Goal: Task Accomplishment & Management: Use online tool/utility

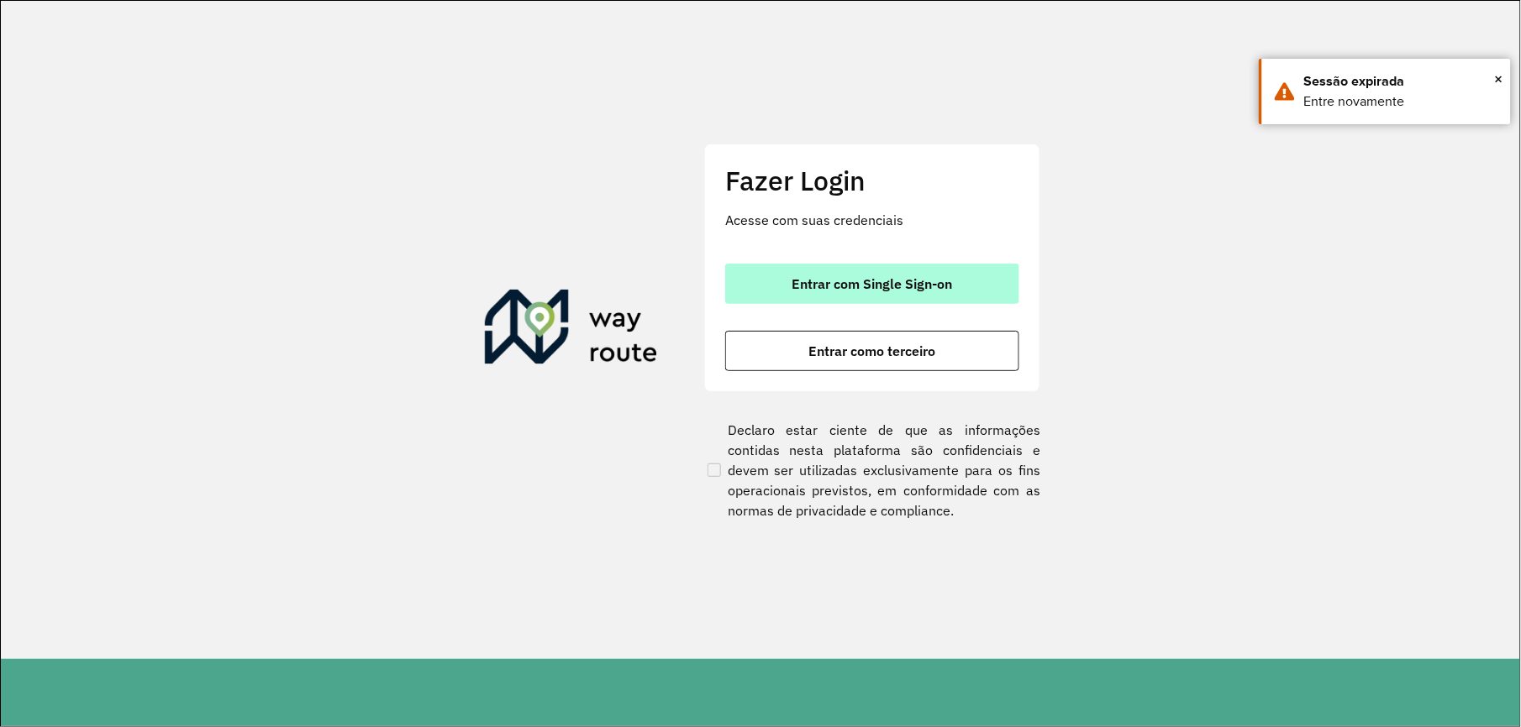
click at [928, 264] on button "Entrar com Single Sign-on" at bounding box center [872, 284] width 294 height 40
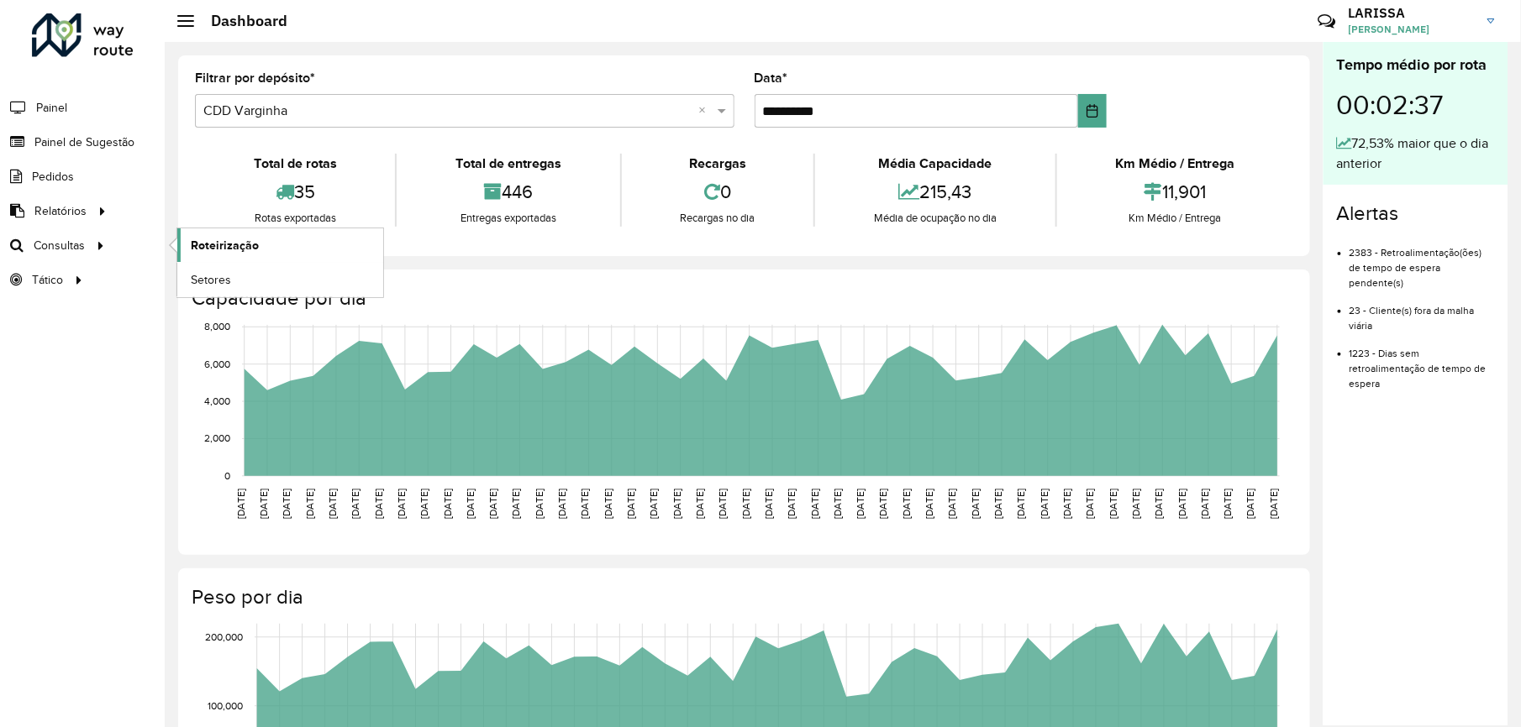
click at [228, 239] on span "Roteirização" at bounding box center [225, 246] width 68 height 18
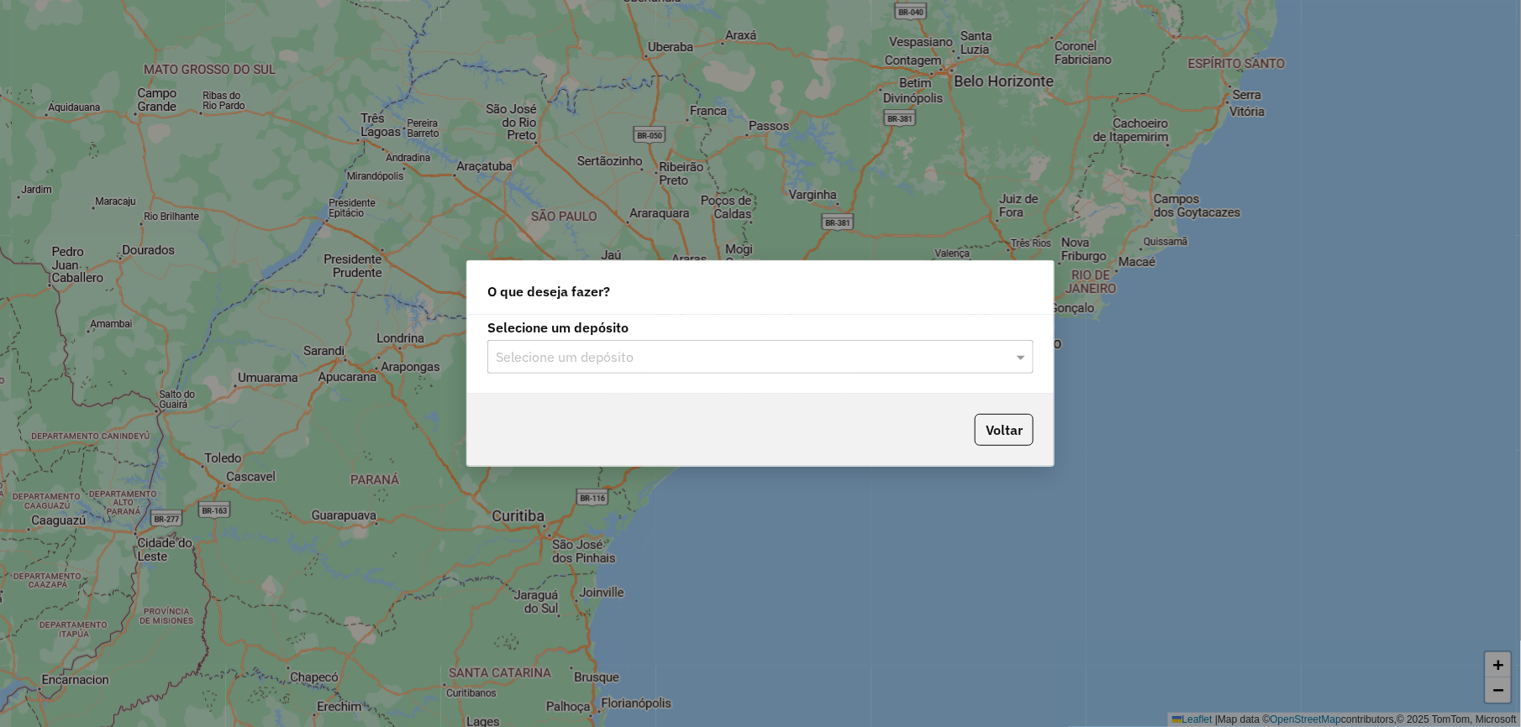
click at [627, 338] on div "Selecione um depósito Selecione um depósito" at bounding box center [760, 348] width 546 height 52
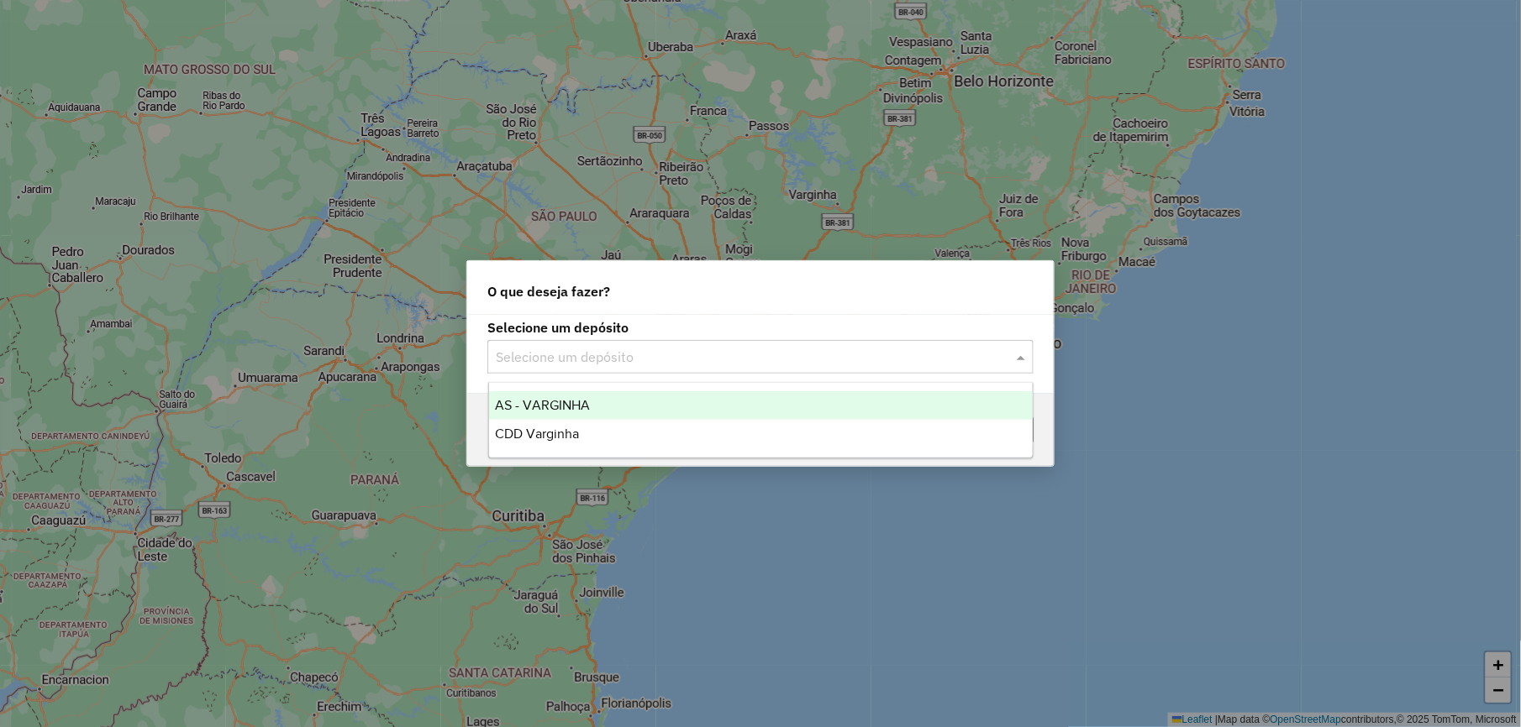
click at [628, 351] on input "text" at bounding box center [744, 358] width 496 height 20
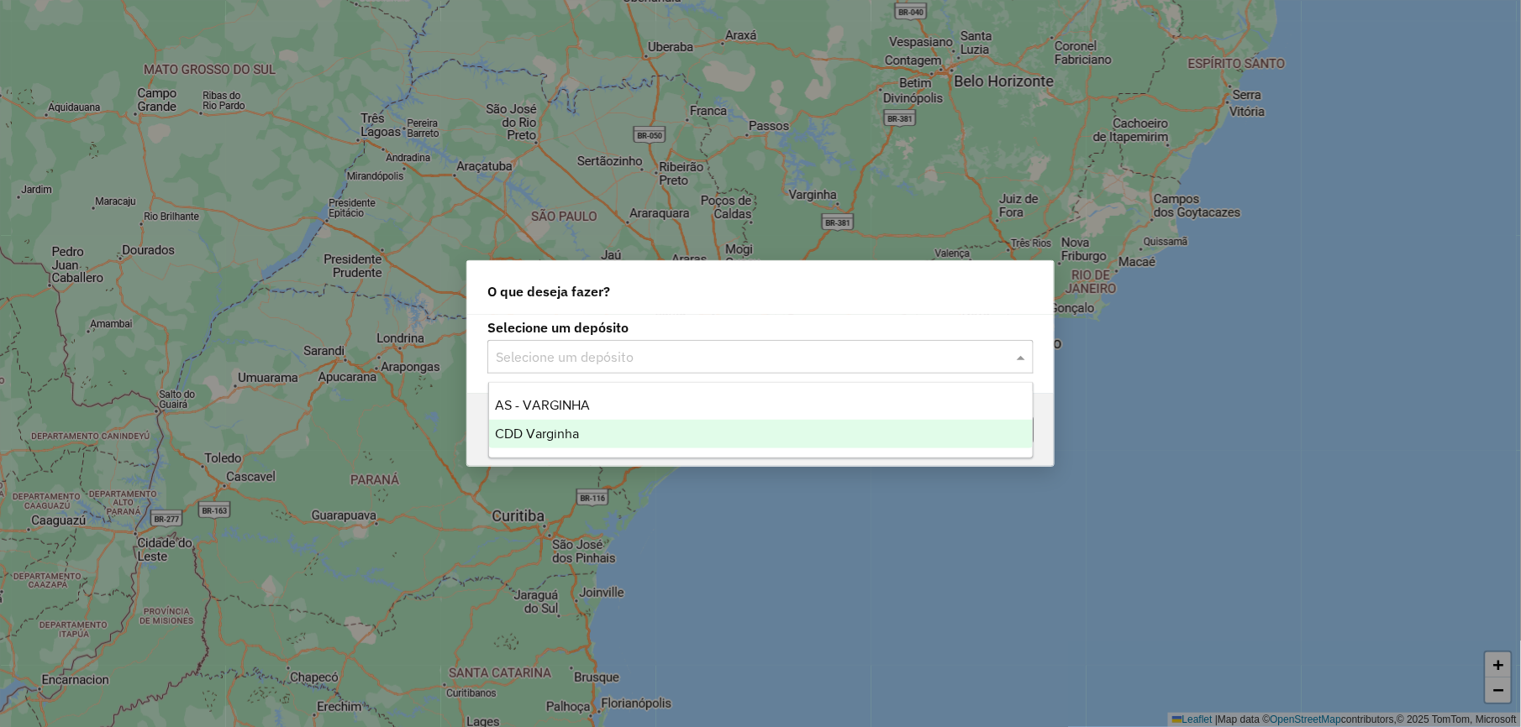
click at [606, 437] on div "CDD Varginha" at bounding box center [761, 434] width 544 height 29
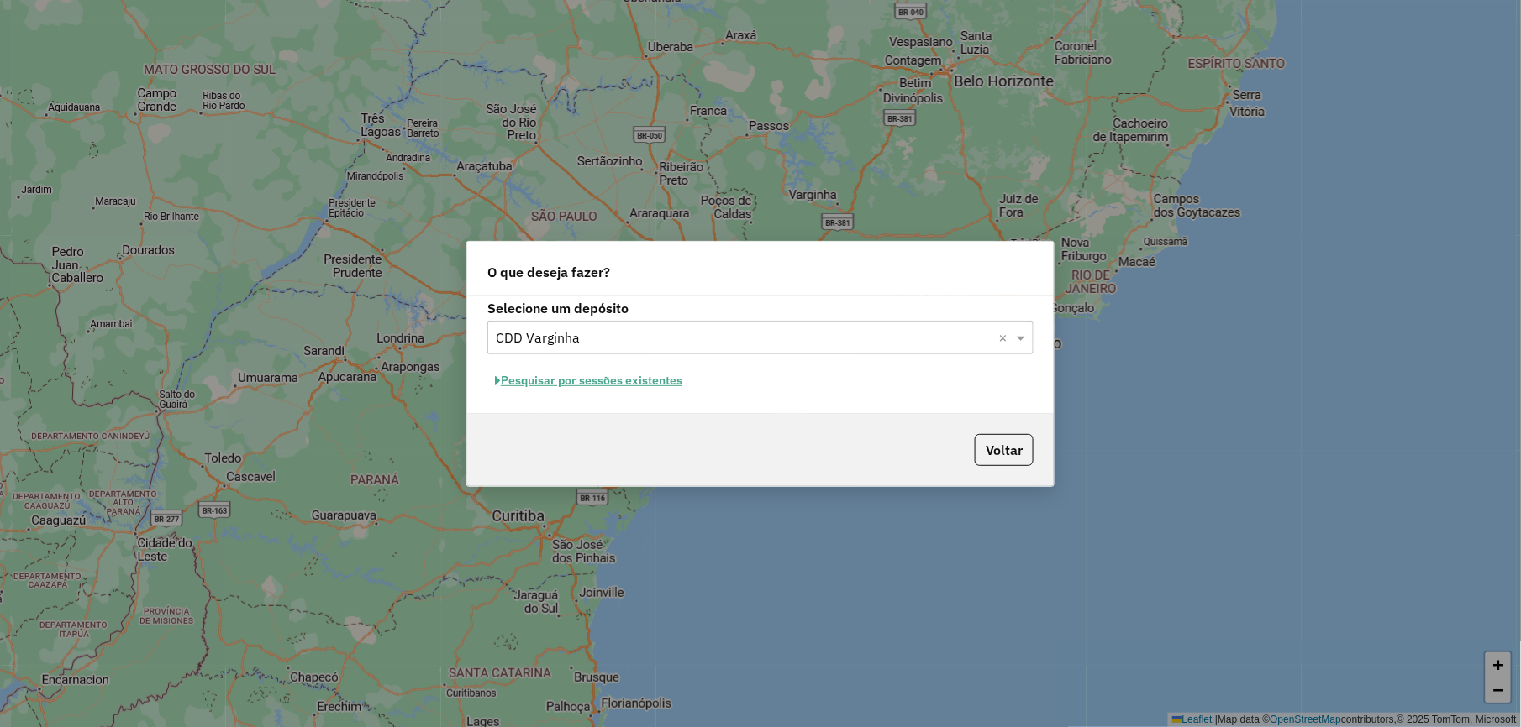
click at [607, 386] on button "Pesquisar por sessões existentes" at bounding box center [588, 381] width 202 height 26
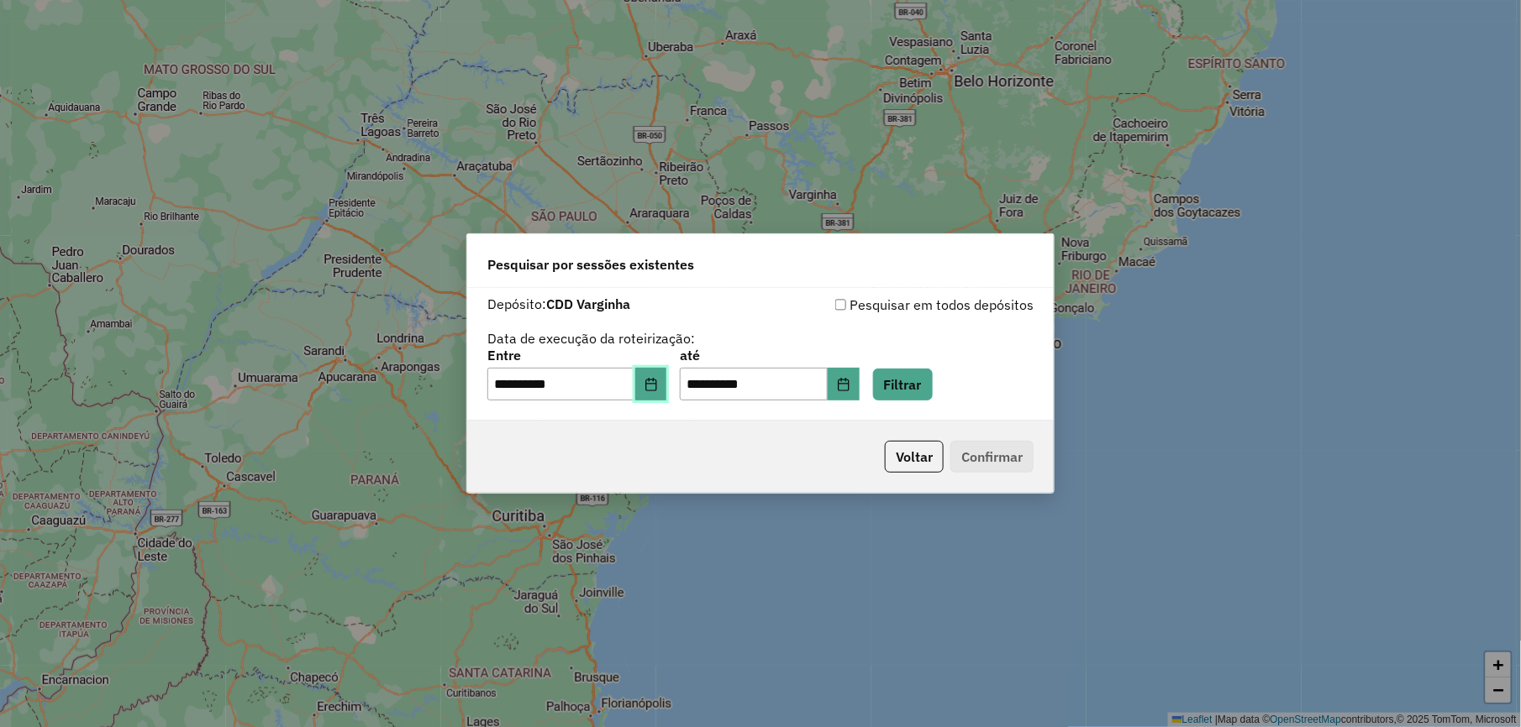
click at [656, 380] on icon "Choose Date" at bounding box center [650, 384] width 13 height 13
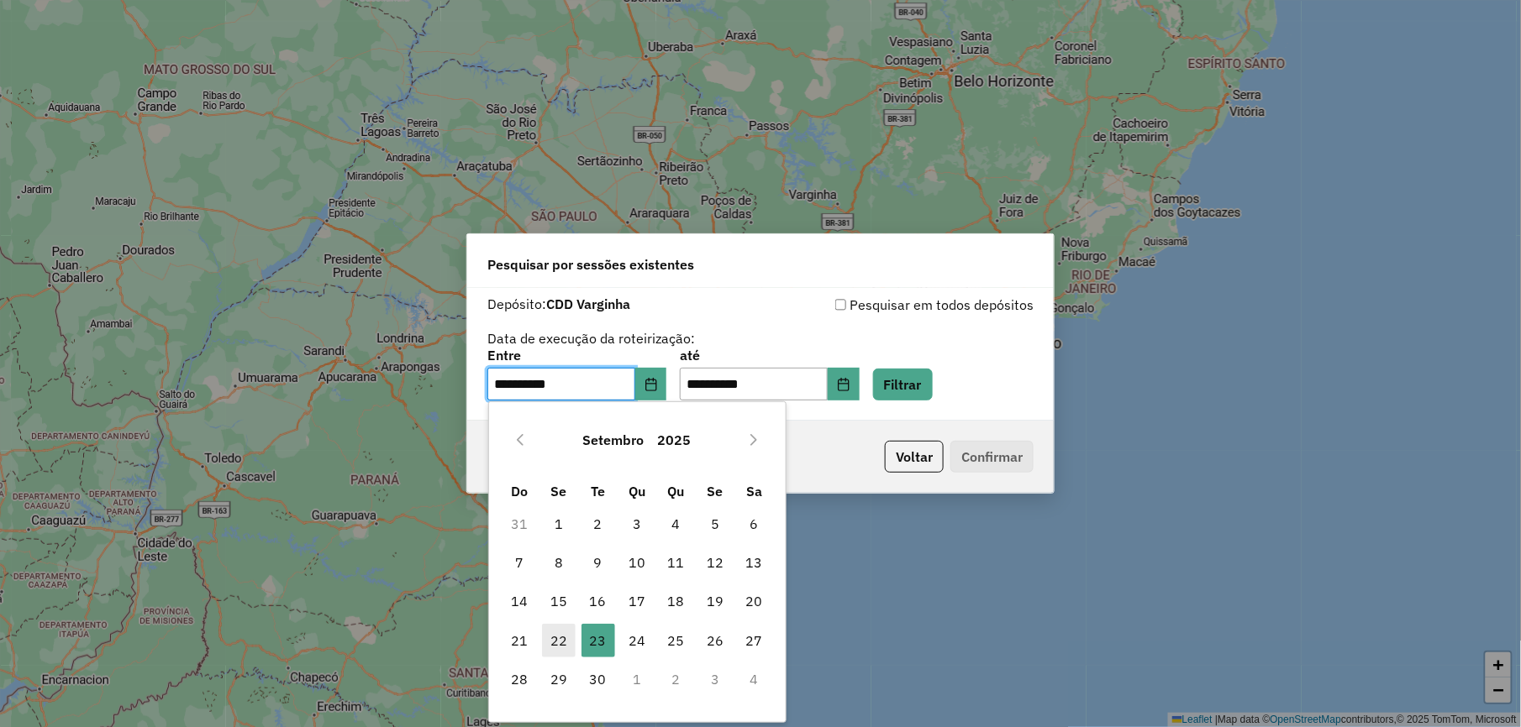
click at [556, 637] on span "22" at bounding box center [559, 641] width 34 height 34
type input "**********"
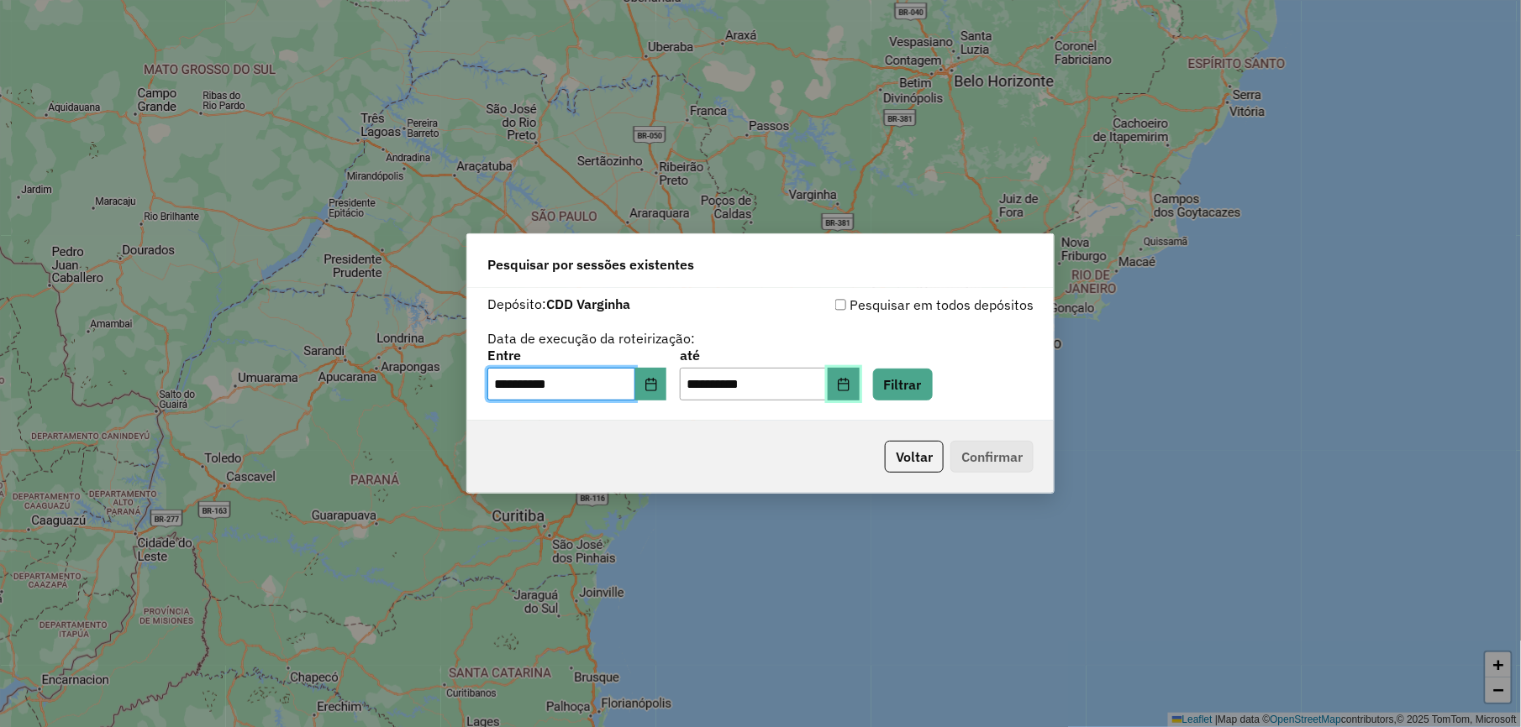
click at [857, 381] on button "Choose Date" at bounding box center [843, 385] width 32 height 34
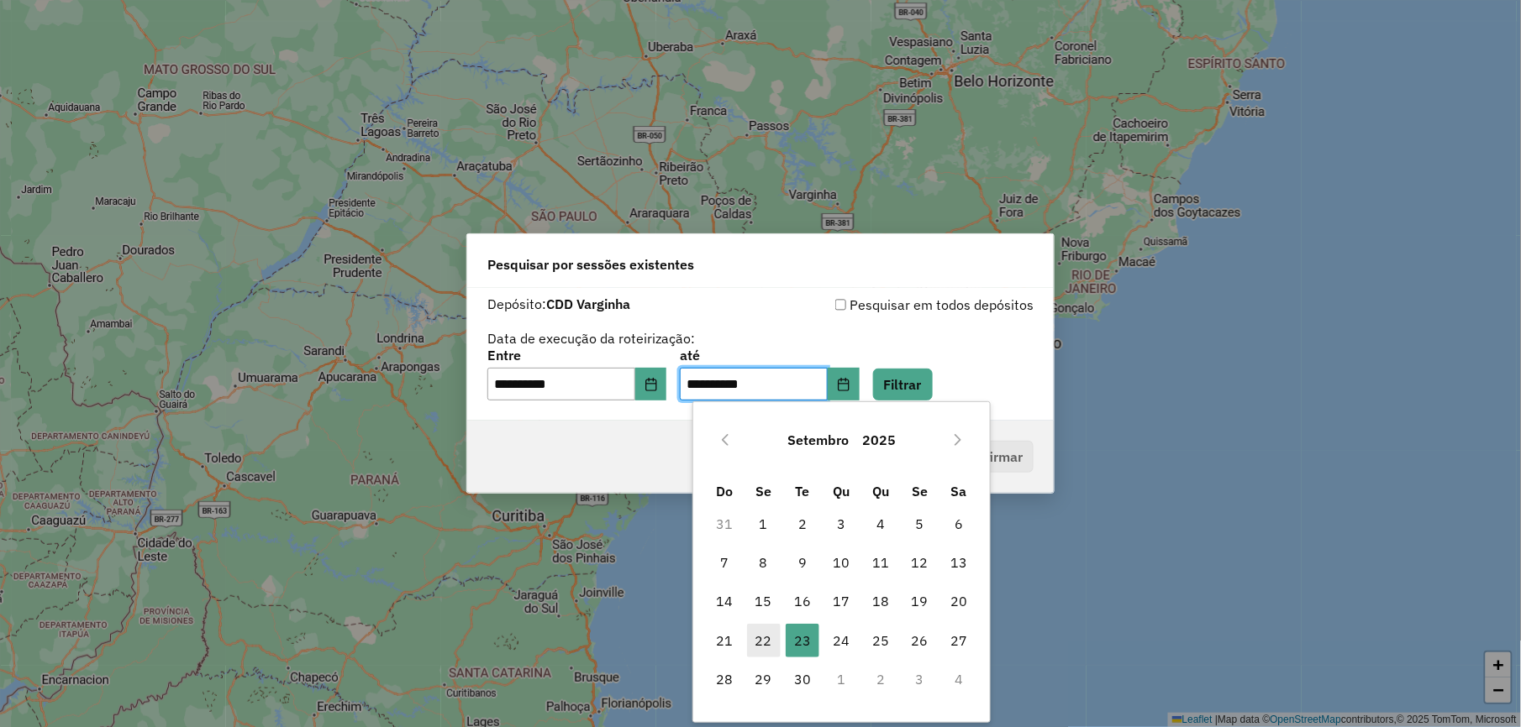
click at [774, 626] on span "22" at bounding box center [764, 641] width 34 height 34
type input "**********"
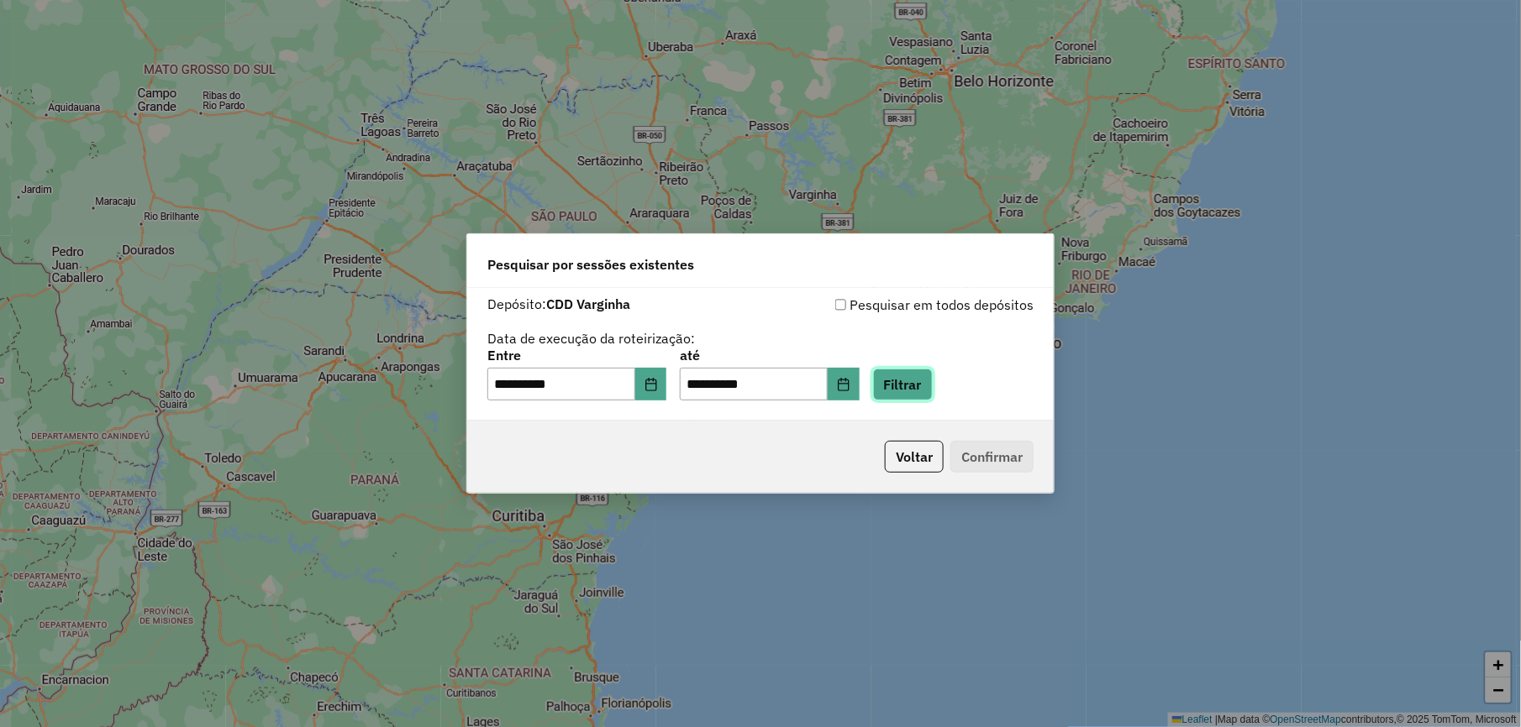
click at [921, 375] on button "Filtrar" at bounding box center [903, 385] width 60 height 32
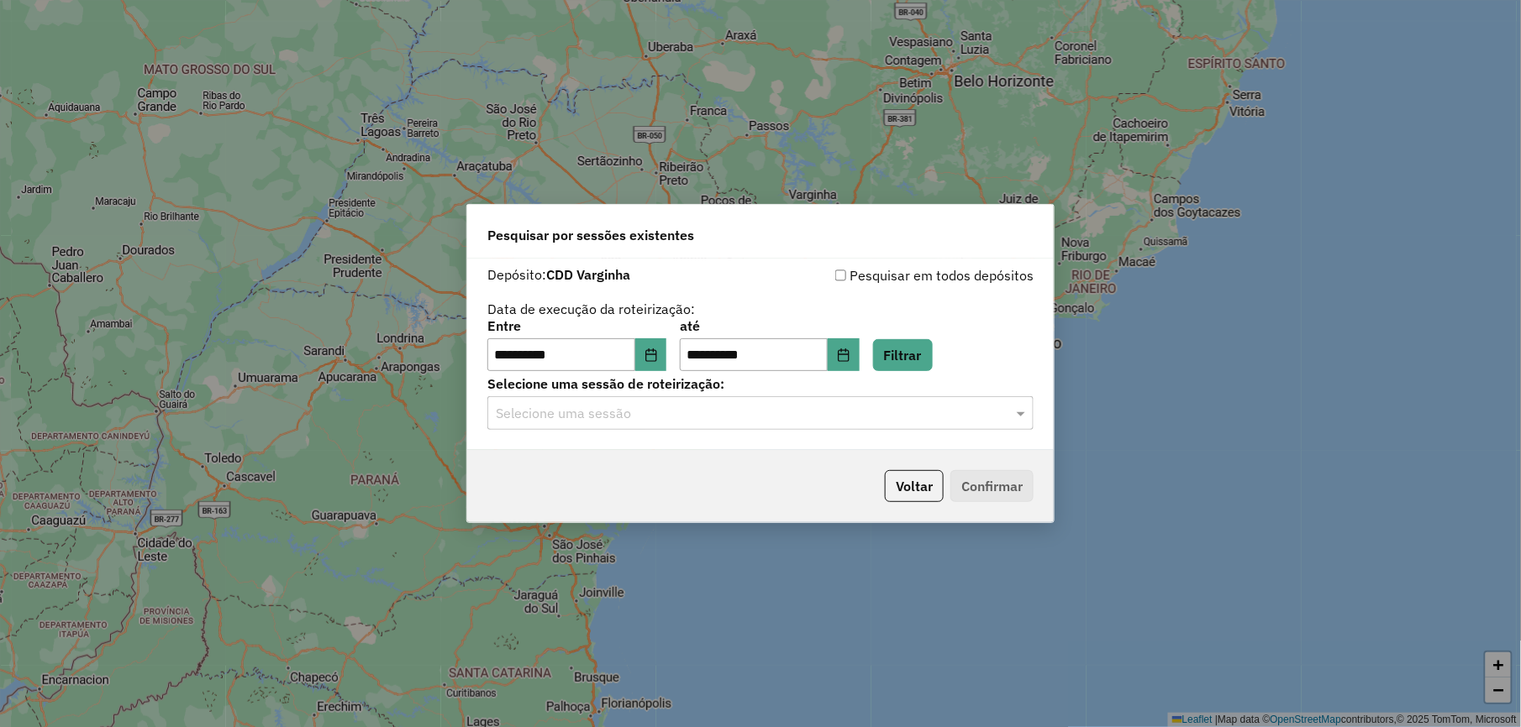
click at [711, 418] on input "text" at bounding box center [744, 414] width 496 height 20
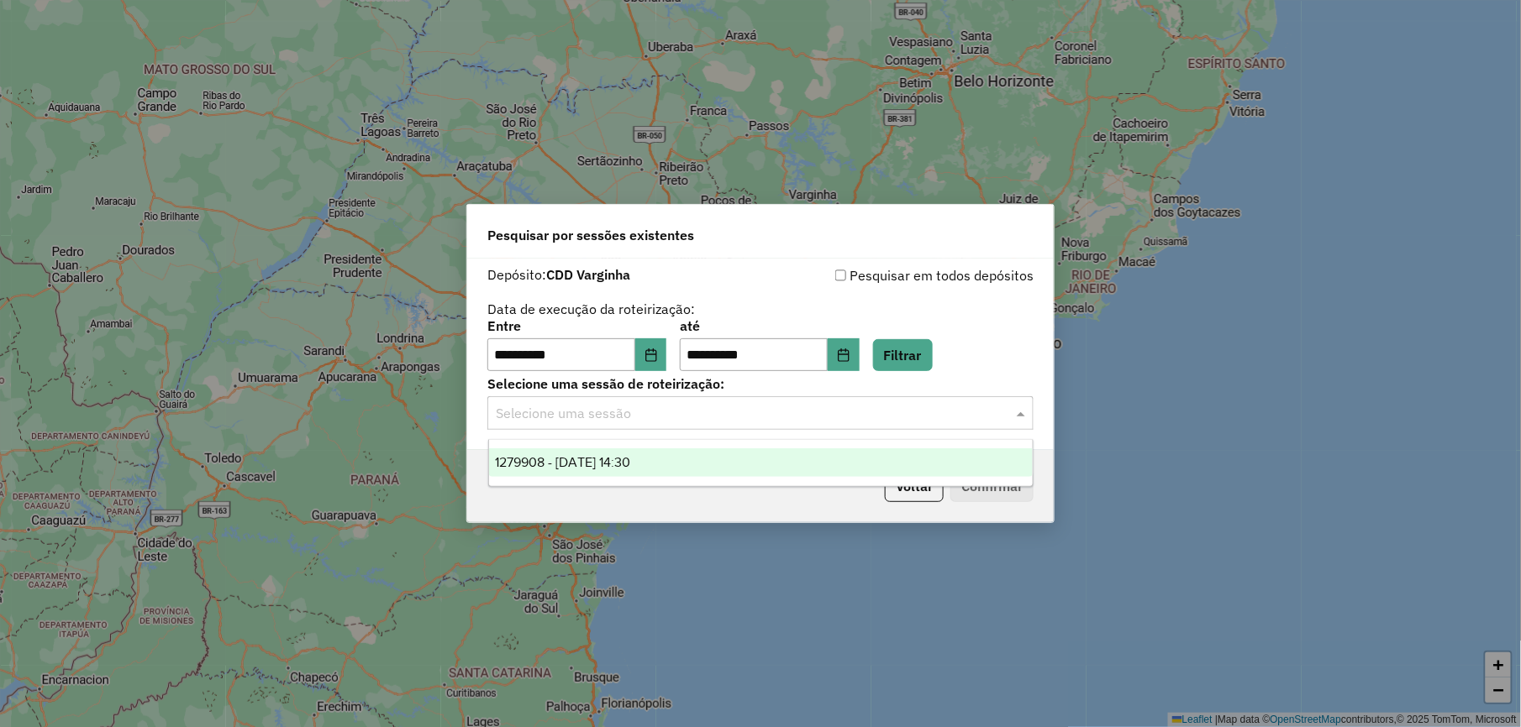
click at [631, 460] on span "1279908 - 22/09/2025 14:30" at bounding box center [563, 462] width 135 height 14
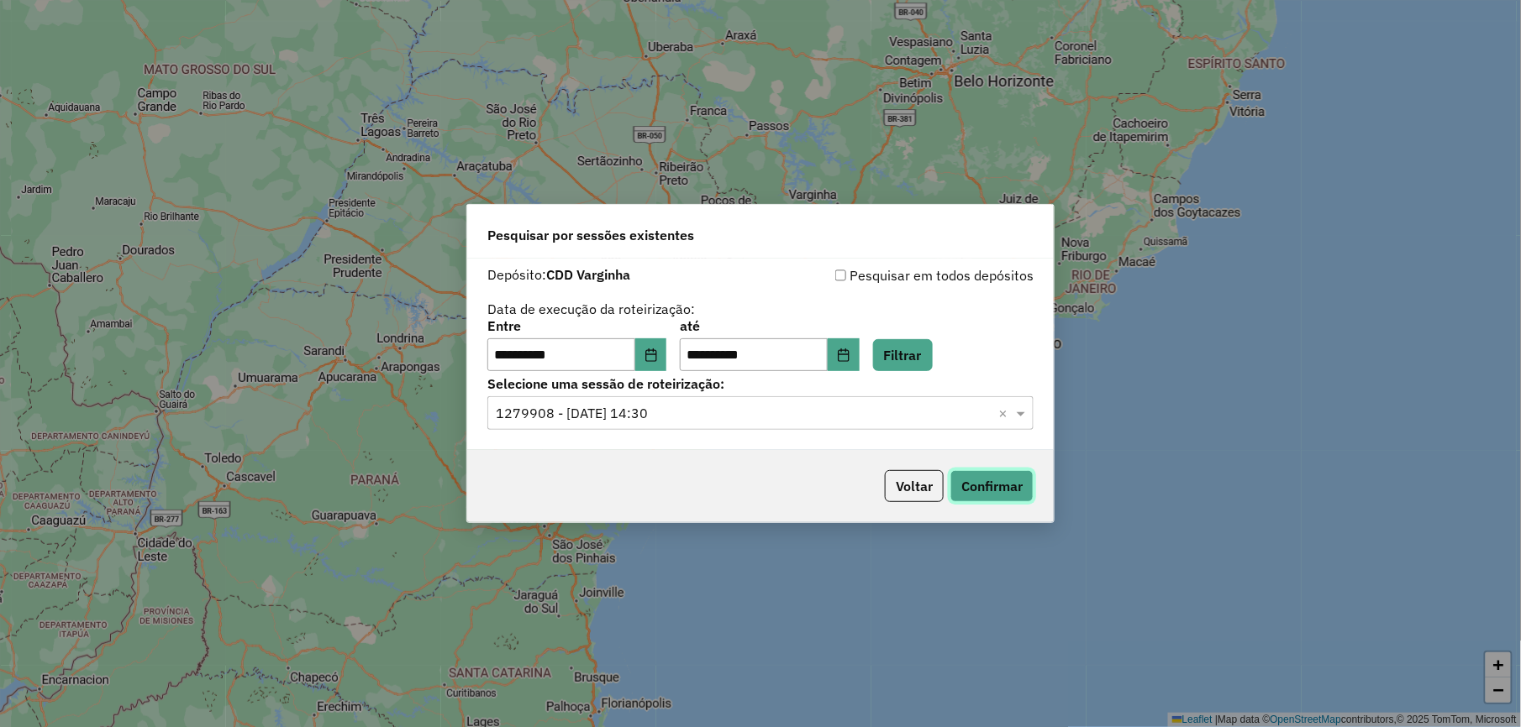
click at [1016, 491] on button "Confirmar" at bounding box center [991, 486] width 83 height 32
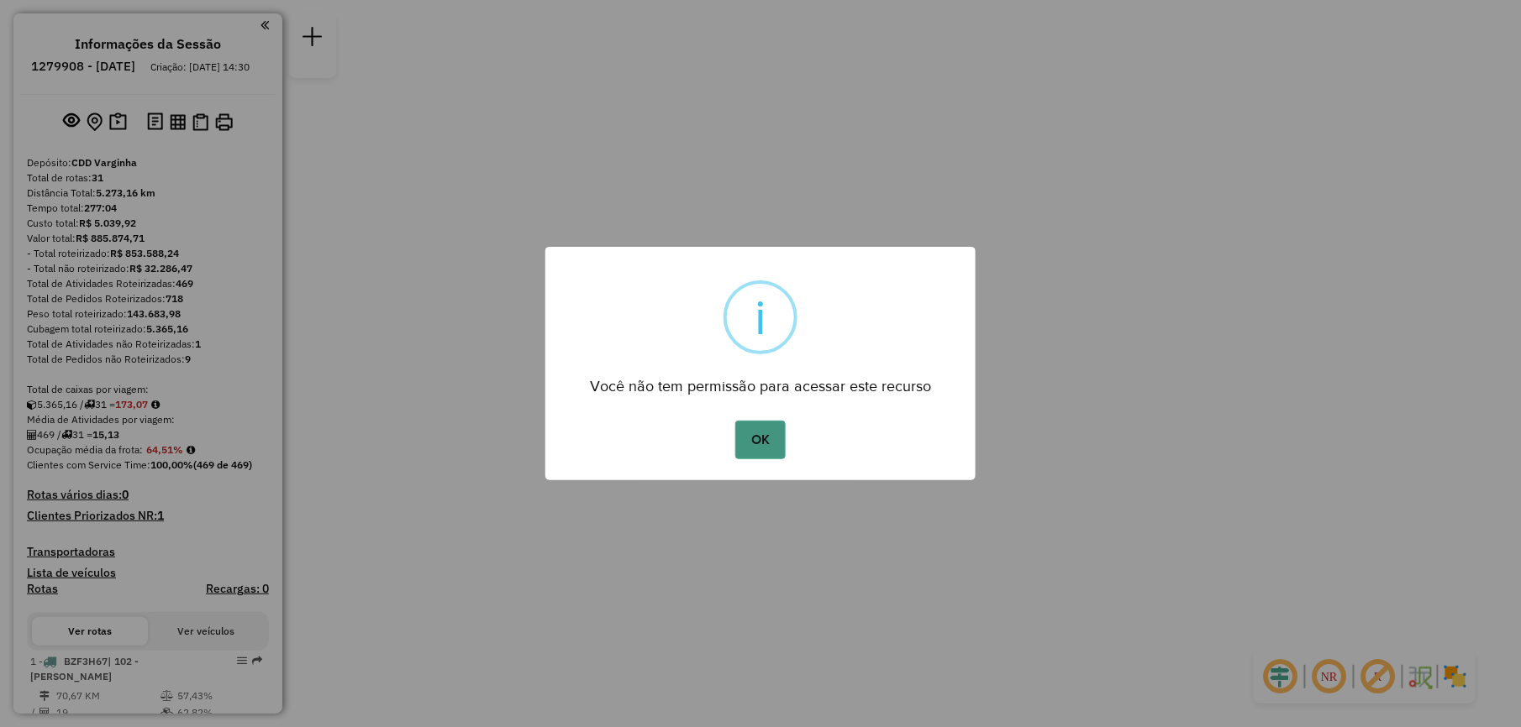
click at [748, 442] on button "OK" at bounding box center [760, 440] width 50 height 39
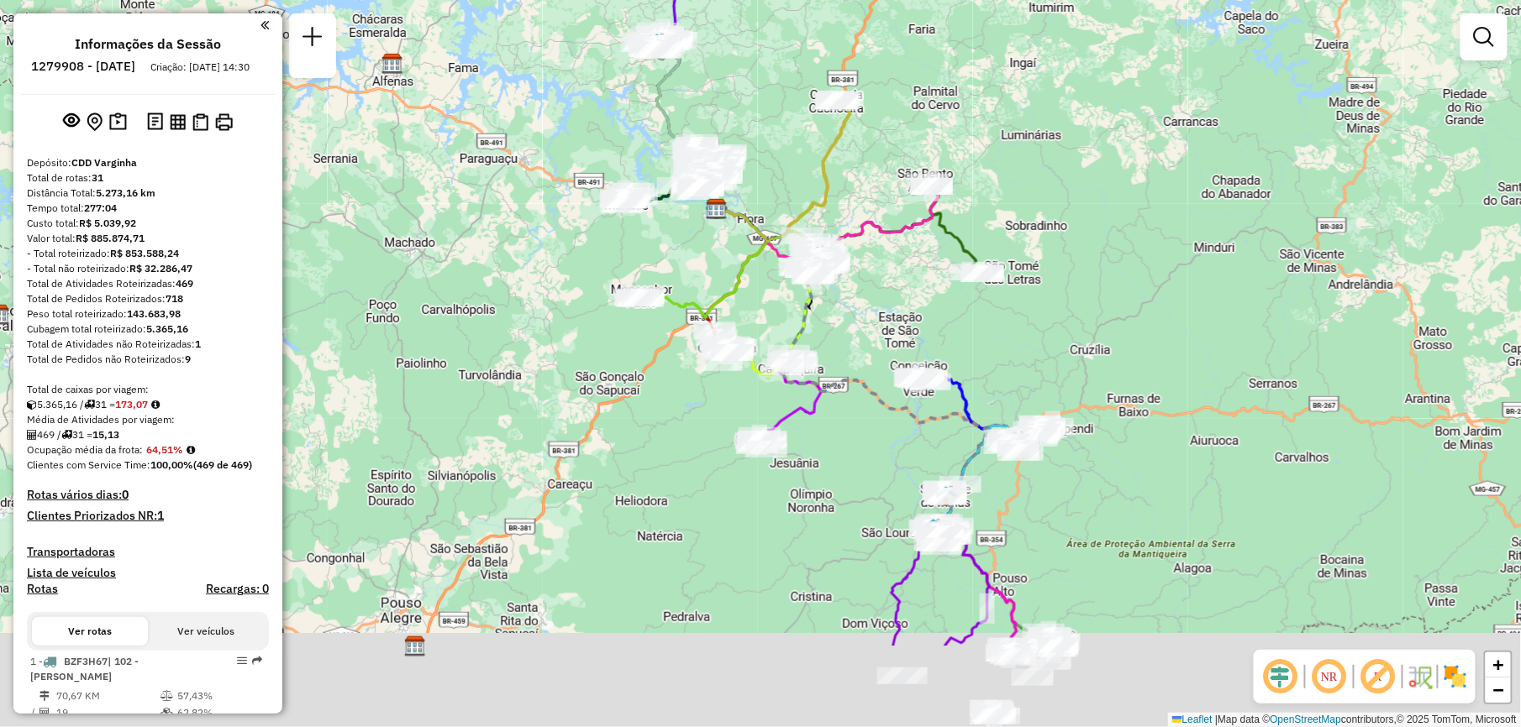
drag, startPoint x: 969, startPoint y: 596, endPoint x: 914, endPoint y: 387, distance: 216.2
click at [914, 387] on div "Janela de atendimento Grade de atendimento Capacidade Transportadoras Veículos …" at bounding box center [760, 363] width 1521 height 727
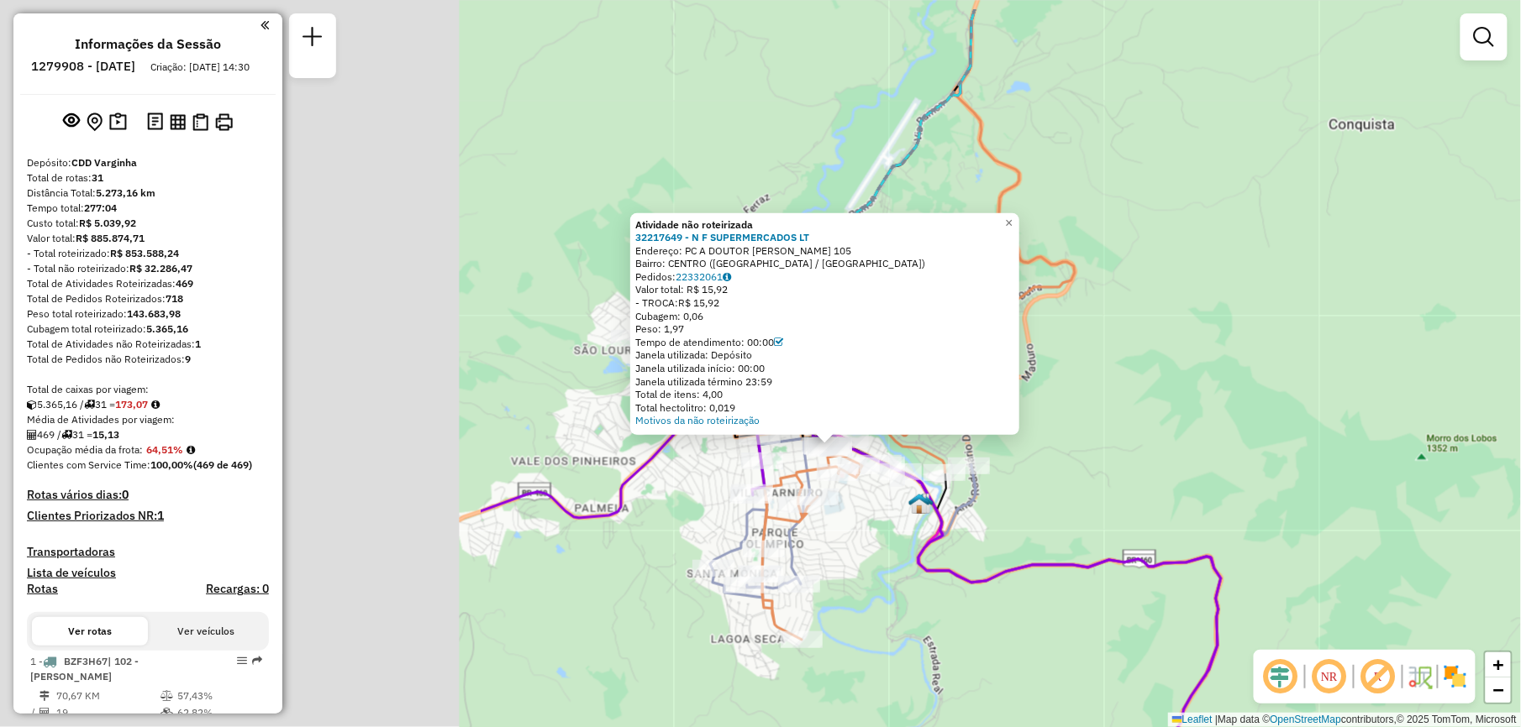
drag, startPoint x: 764, startPoint y: 518, endPoint x: 1365, endPoint y: 565, distance: 603.3
click at [1365, 565] on div "Atividade não roteirizada 32217649 - N F SUPERMERCADOS LT Endereço: PC A DOUTOR…" at bounding box center [760, 363] width 1521 height 727
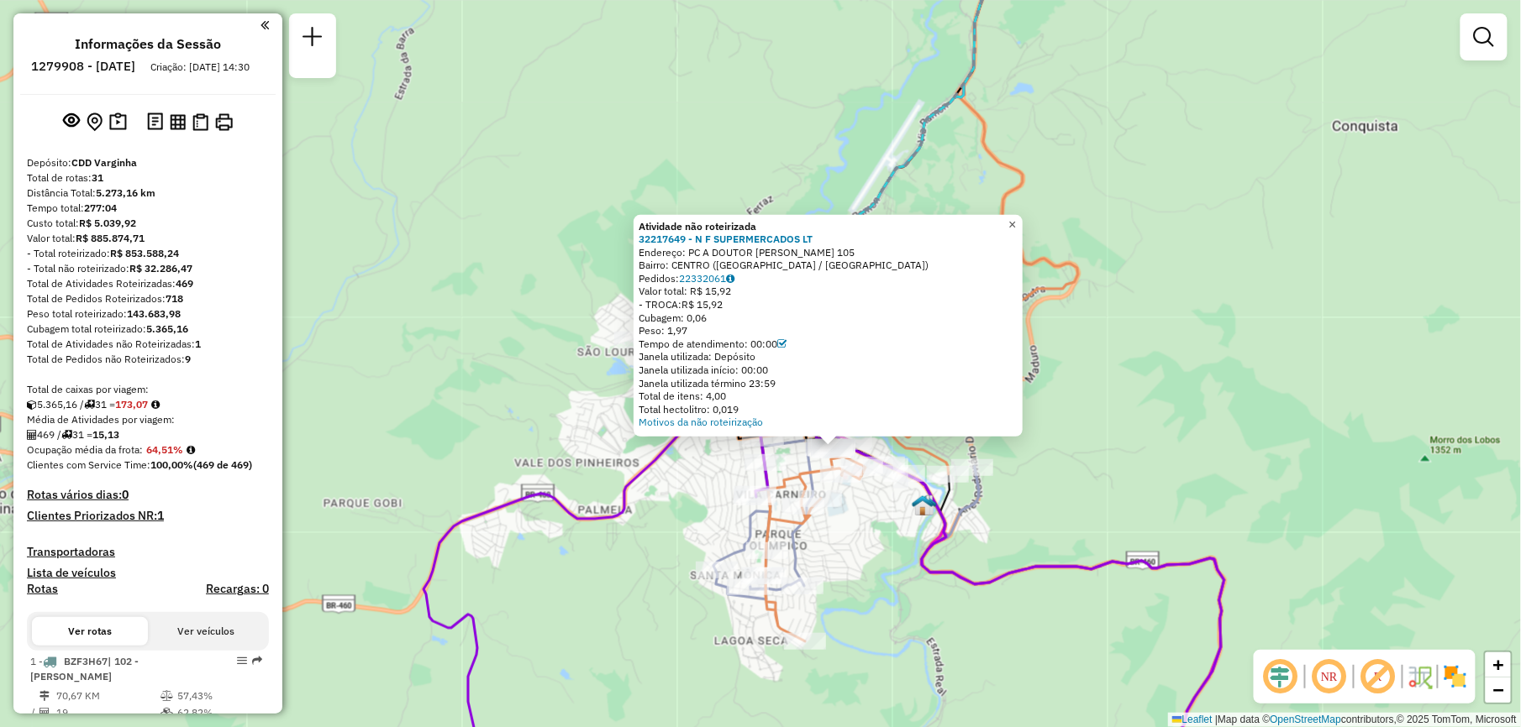
click at [1016, 219] on span "×" at bounding box center [1012, 224] width 8 height 14
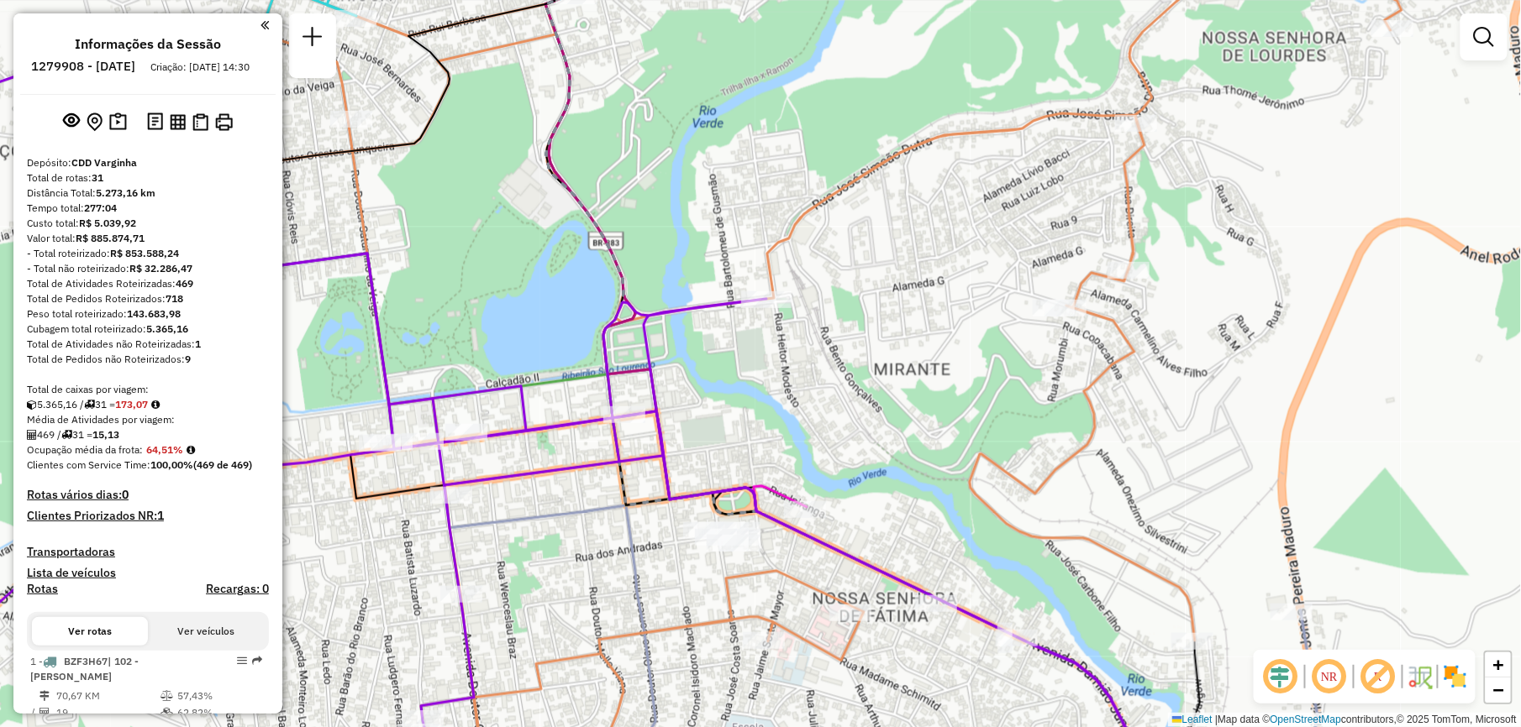
drag, startPoint x: 761, startPoint y: 499, endPoint x: 760, endPoint y: 444, distance: 54.6
click at [760, 444] on div "Janela de atendimento Grade de atendimento Capacidade Transportadoras Veículos …" at bounding box center [760, 363] width 1521 height 727
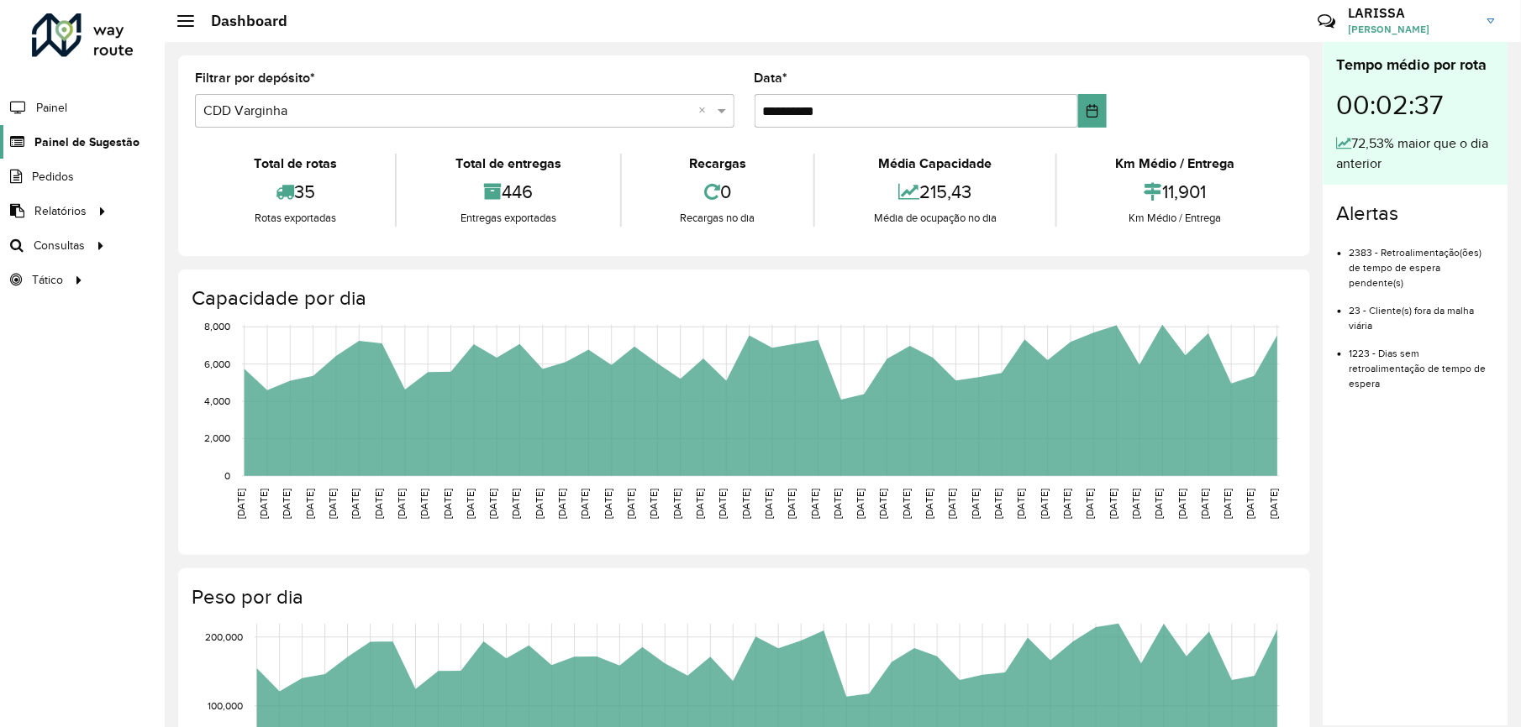
click at [98, 143] on span "Painel de Sugestão" at bounding box center [86, 143] width 105 height 18
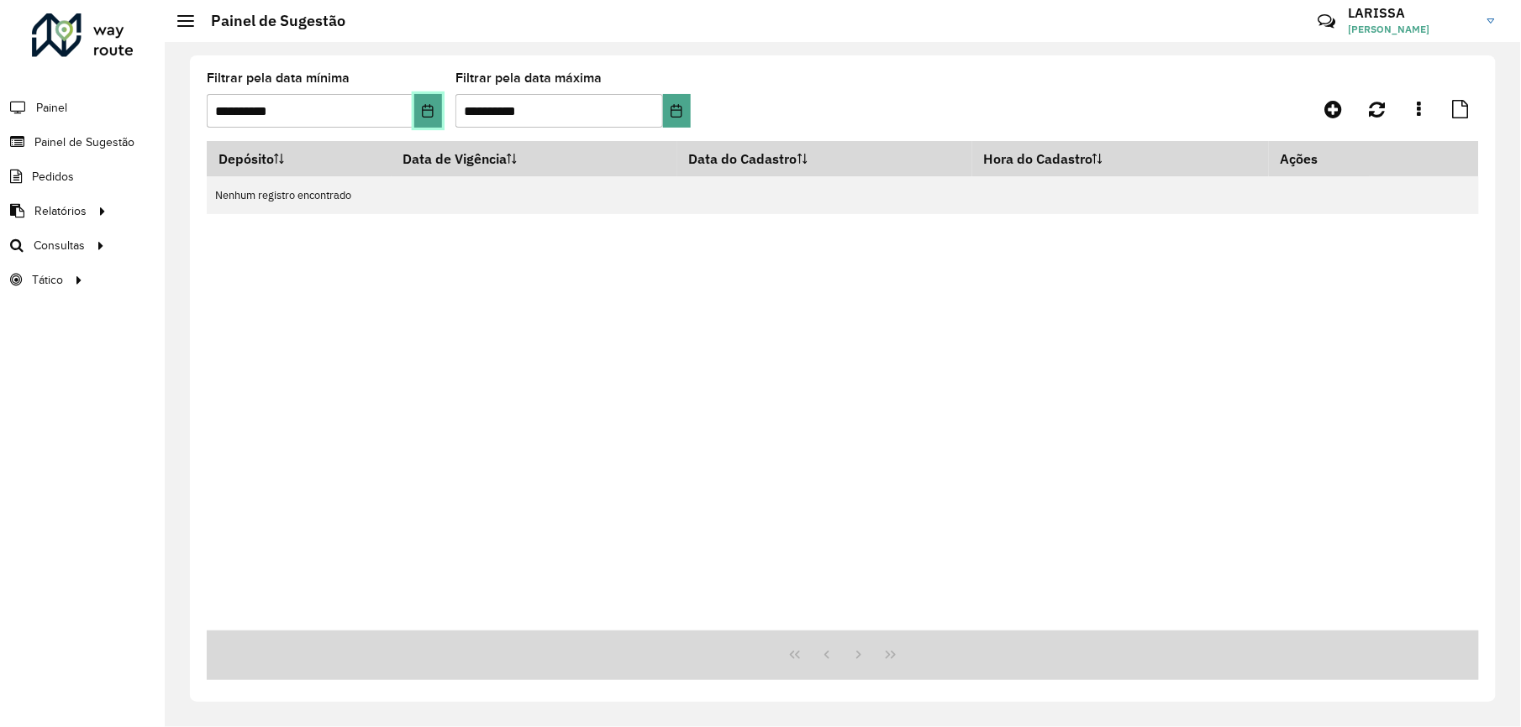
click at [421, 102] on button "Choose Date" at bounding box center [428, 111] width 28 height 34
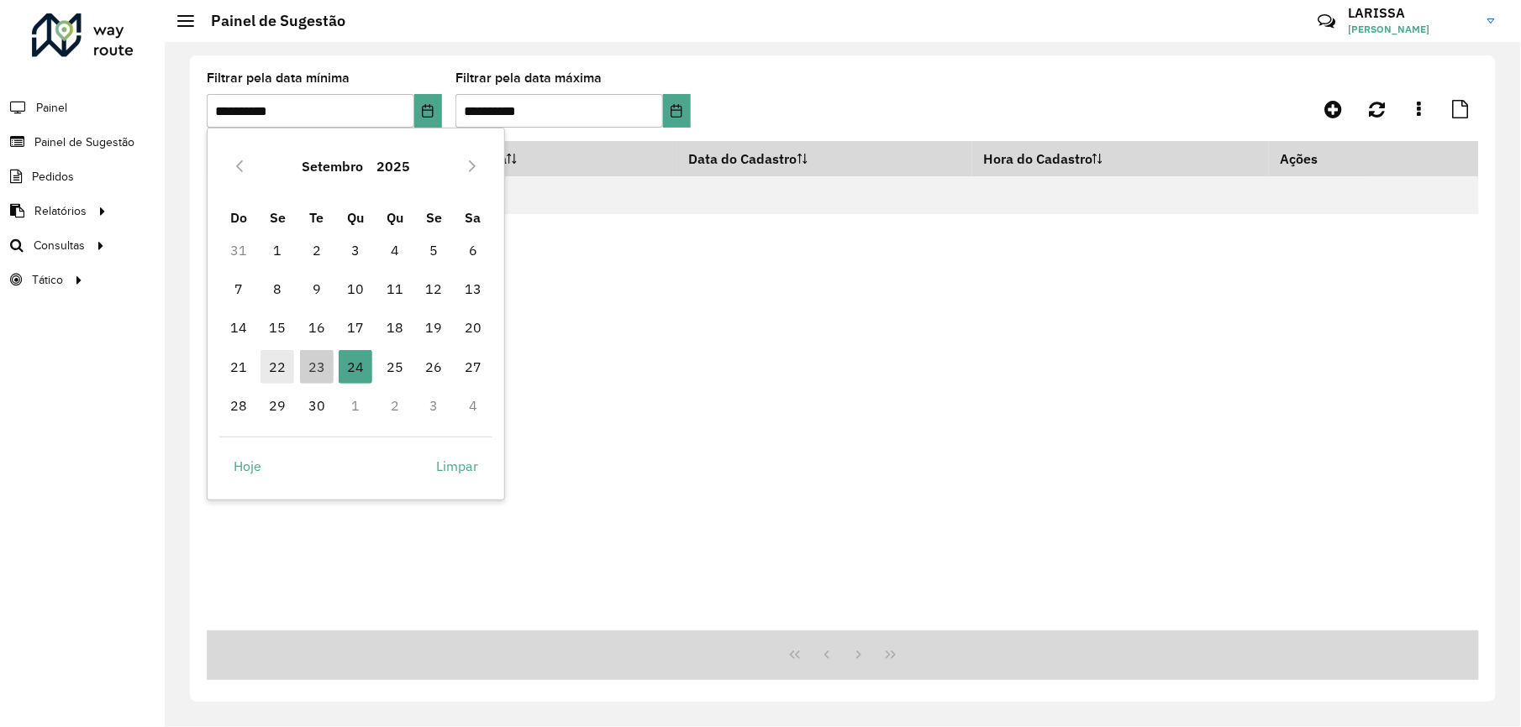
click at [267, 354] on span "22" at bounding box center [277, 367] width 34 height 34
type input "**********"
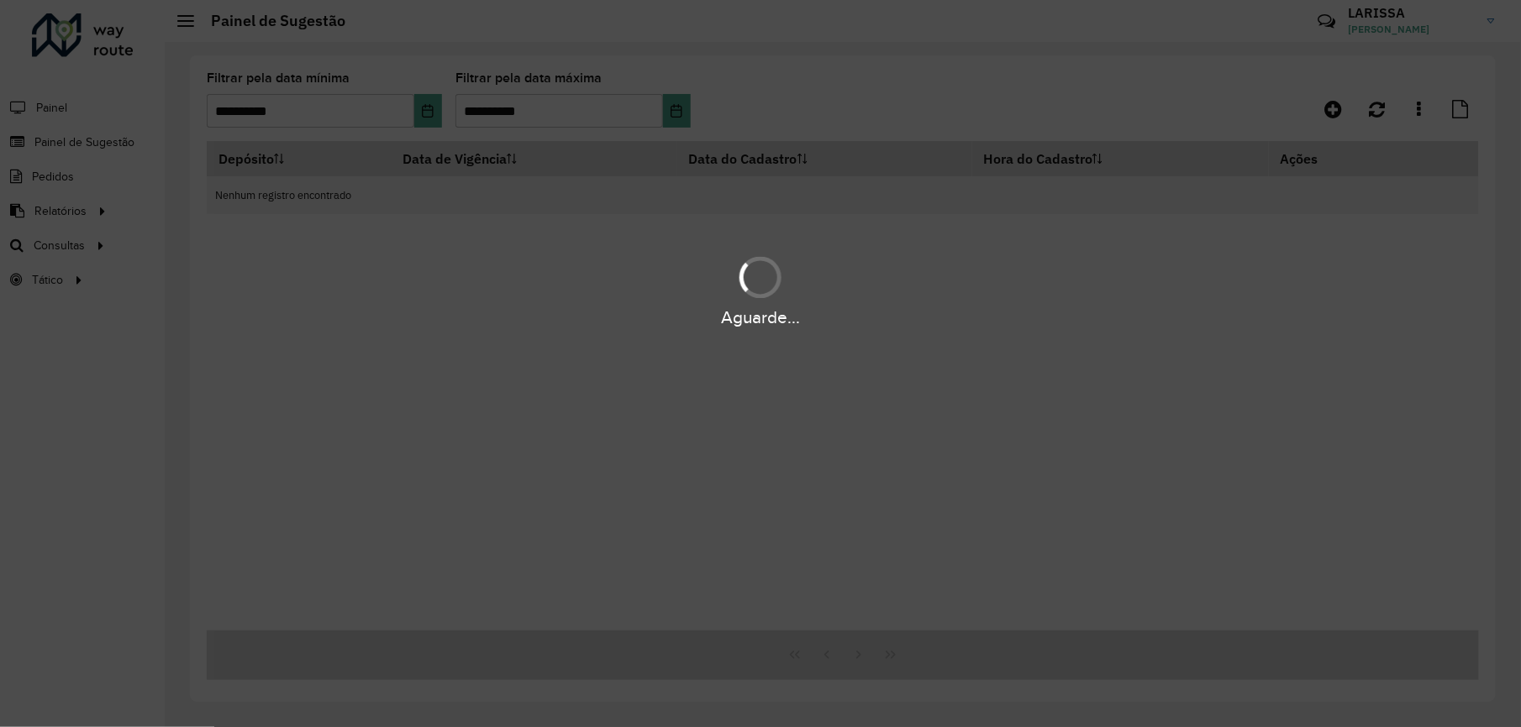
click at [267, 354] on div "Aguarde..." at bounding box center [760, 363] width 1521 height 727
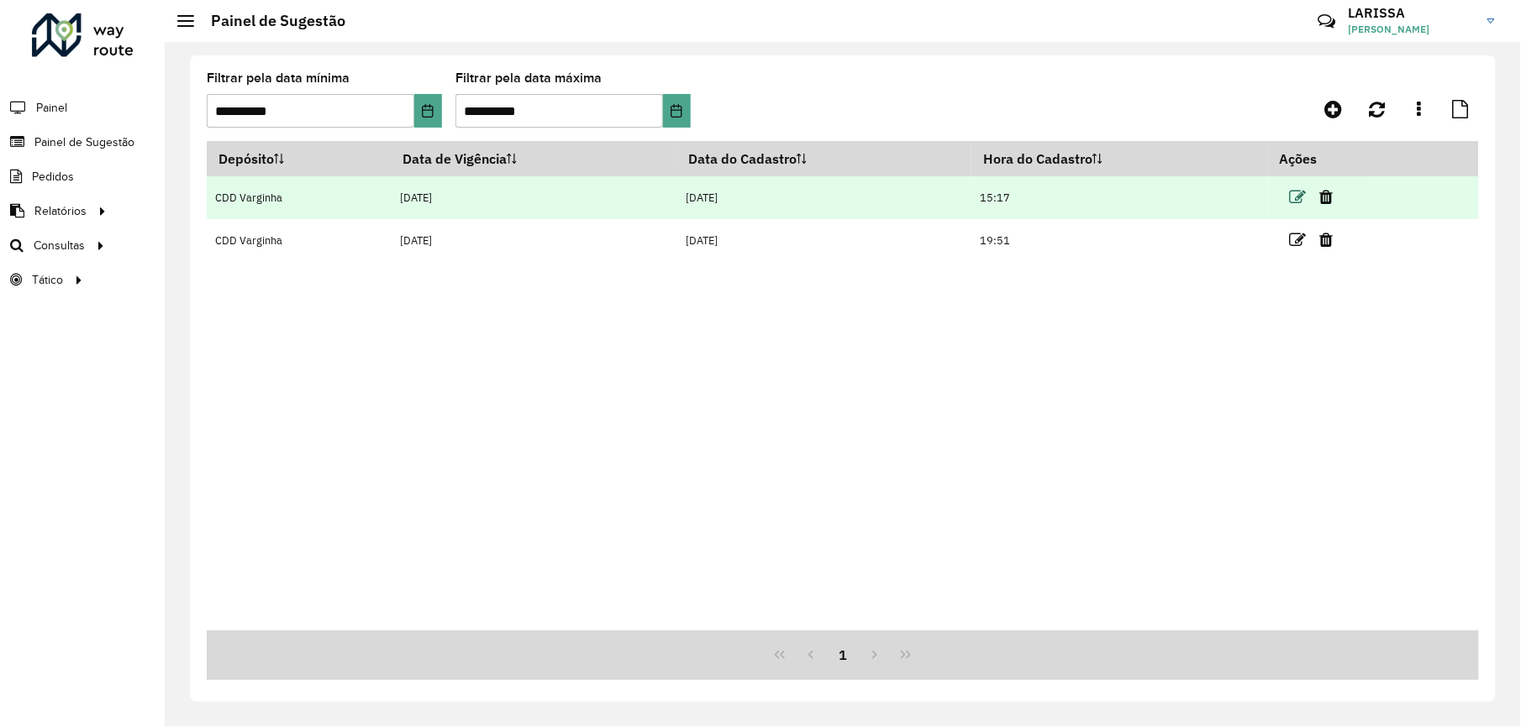
click at [1295, 195] on icon at bounding box center [1297, 197] width 17 height 17
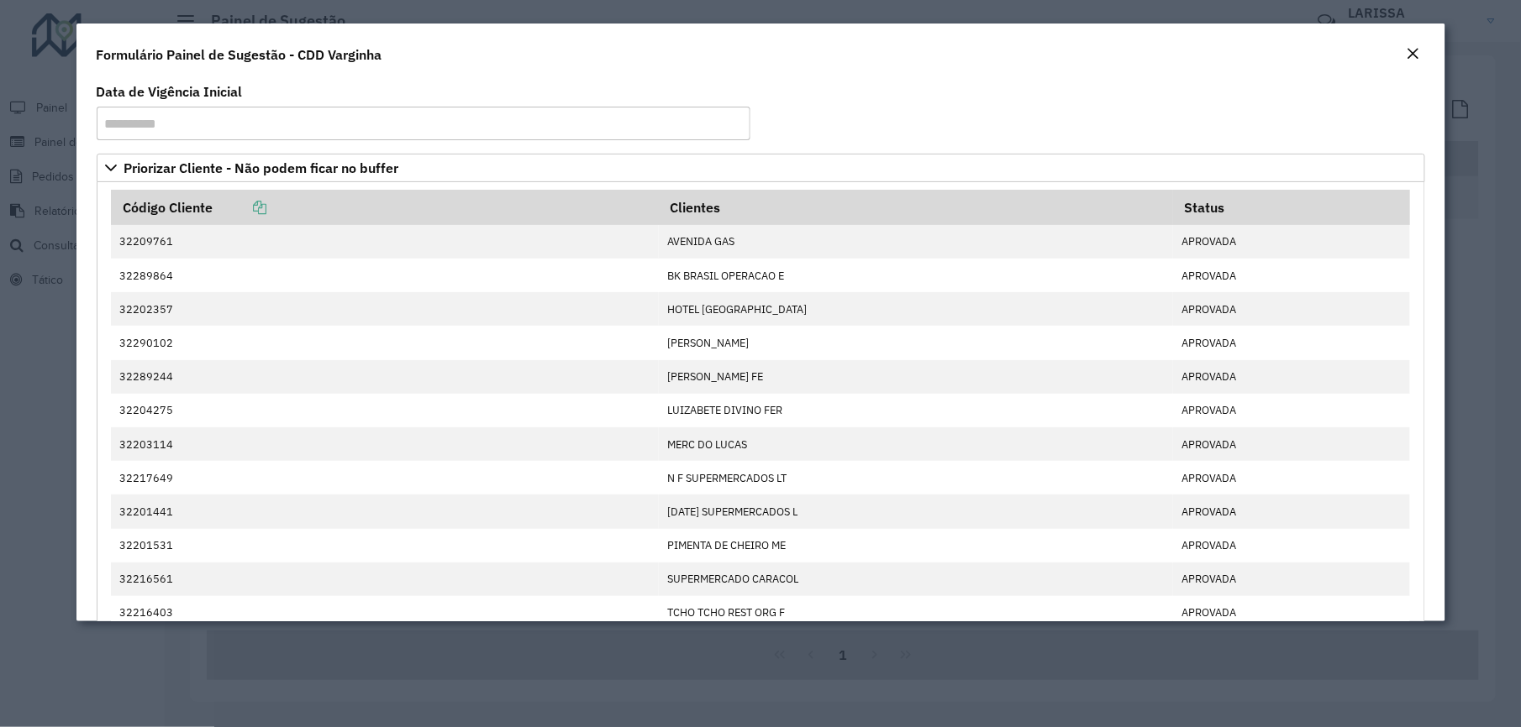
click at [1412, 55] on em "Close" at bounding box center [1412, 53] width 13 height 13
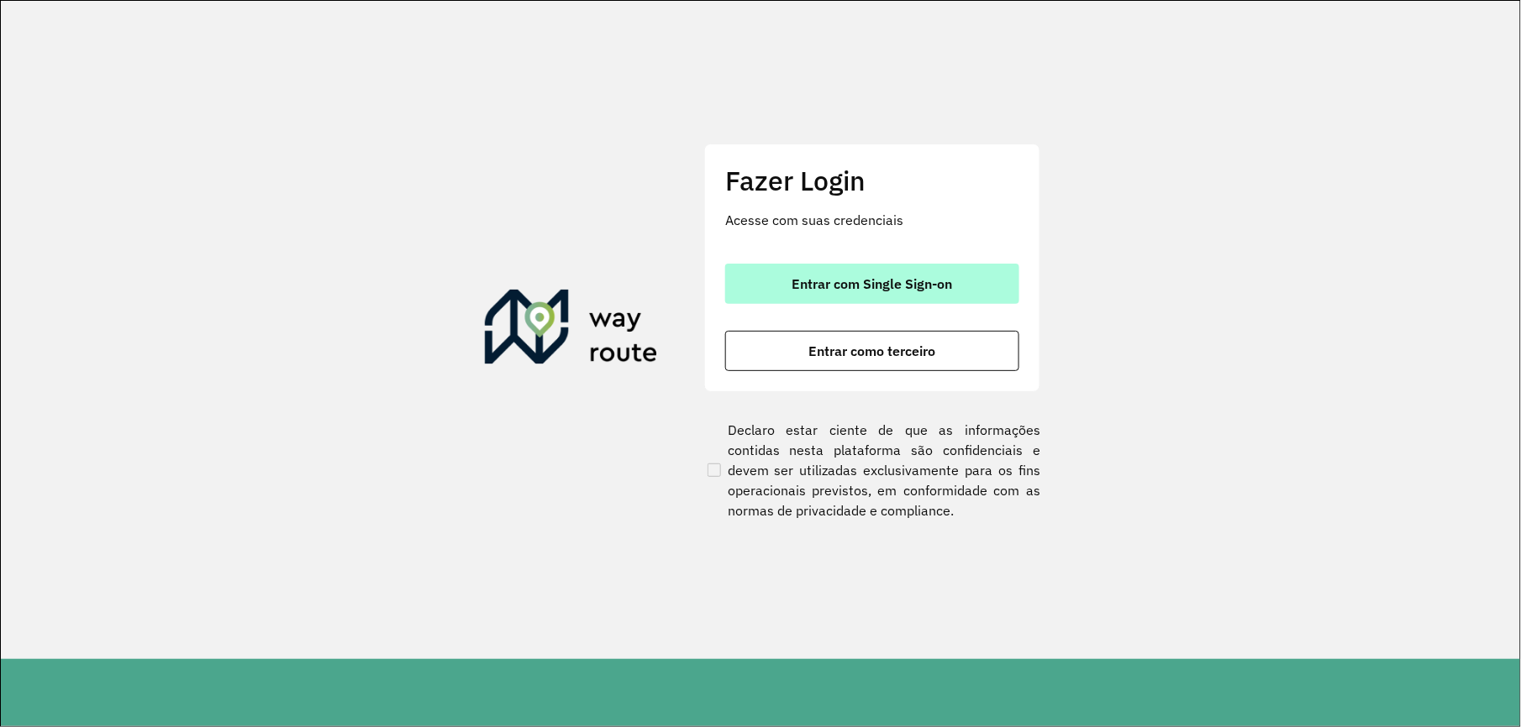
click at [894, 290] on span "Entrar com Single Sign-on" at bounding box center [872, 283] width 160 height 13
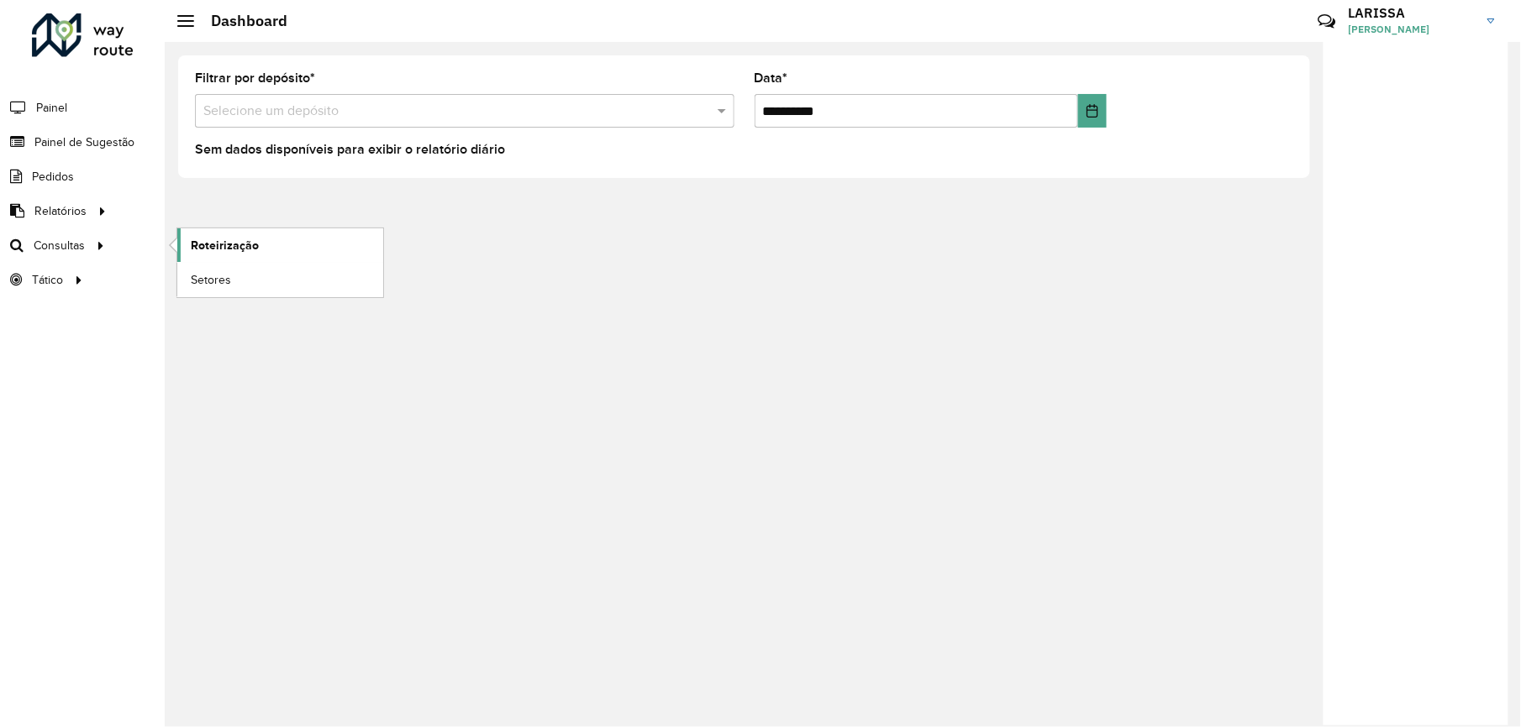
click at [209, 236] on link "Roteirização" at bounding box center [280, 245] width 206 height 34
click at [92, 139] on span "Painel de Sugestão" at bounding box center [86, 143] width 105 height 18
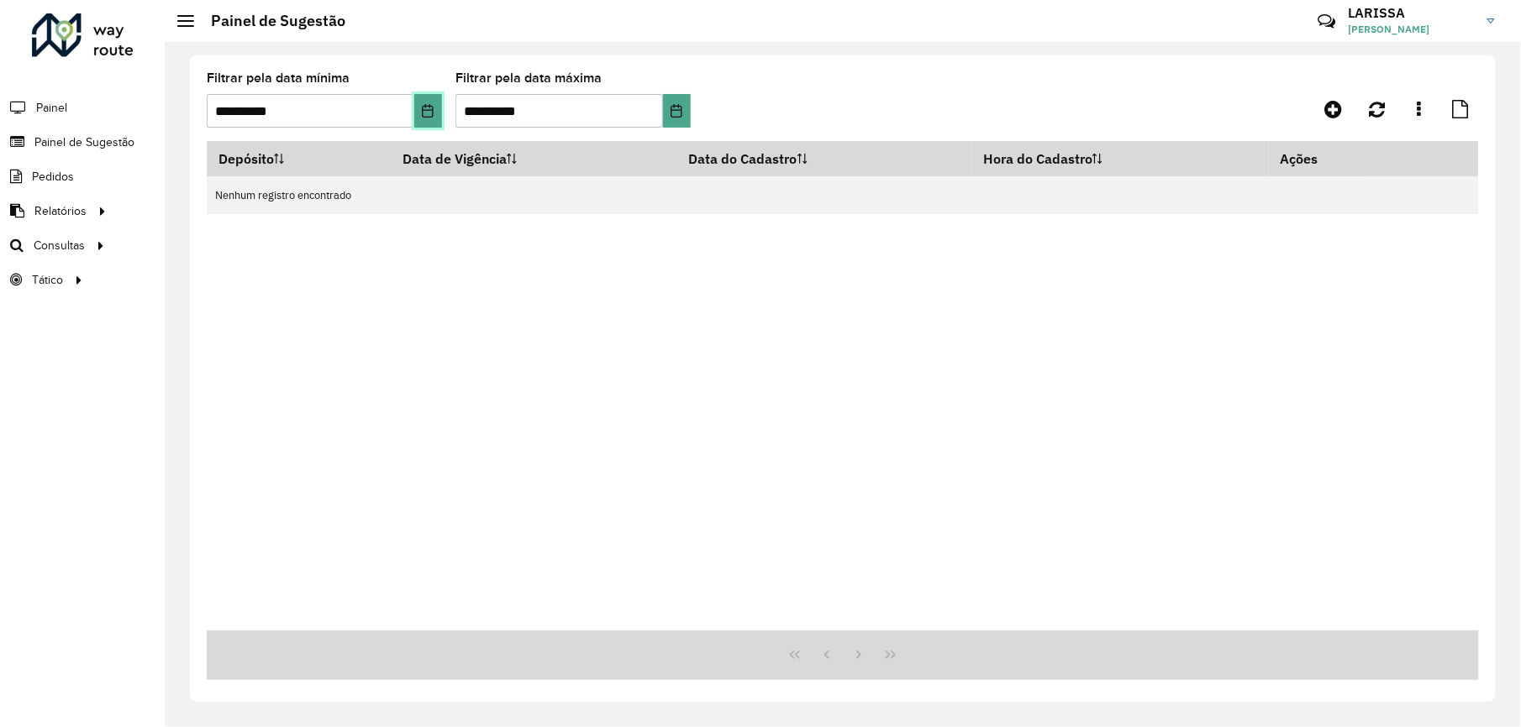
click at [432, 114] on icon "Choose Date" at bounding box center [427, 110] width 13 height 13
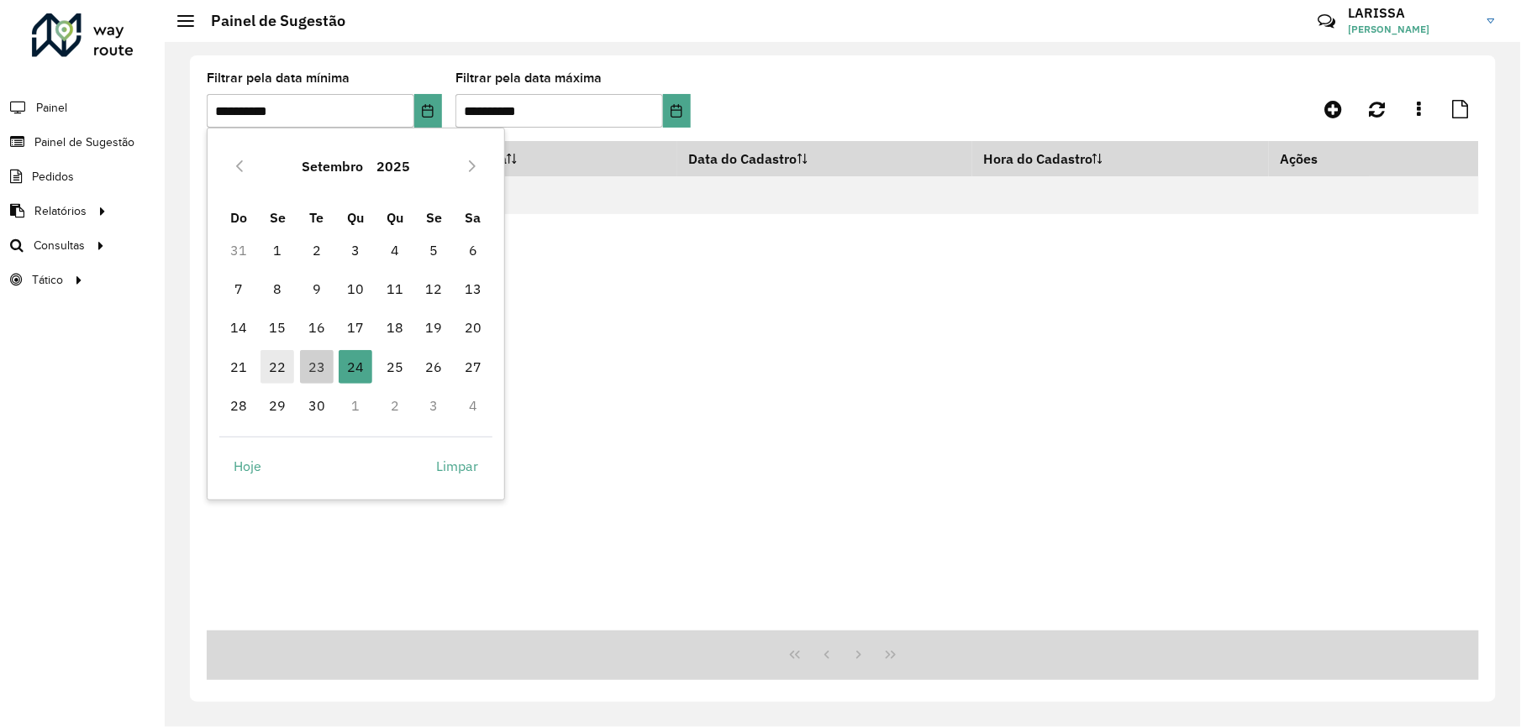
click at [272, 375] on span "22" at bounding box center [277, 367] width 34 height 34
type input "**********"
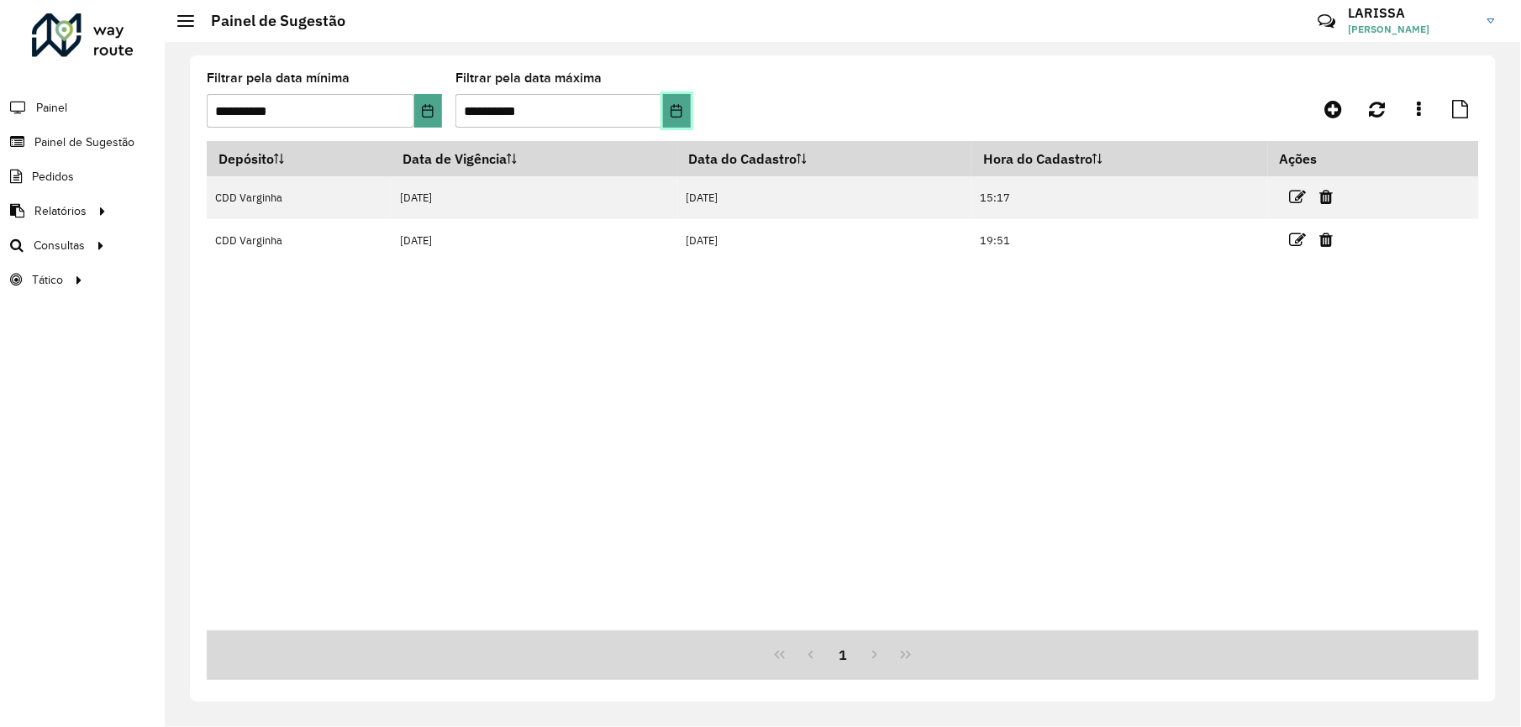
click at [672, 108] on icon "Choose Date" at bounding box center [676, 110] width 11 height 13
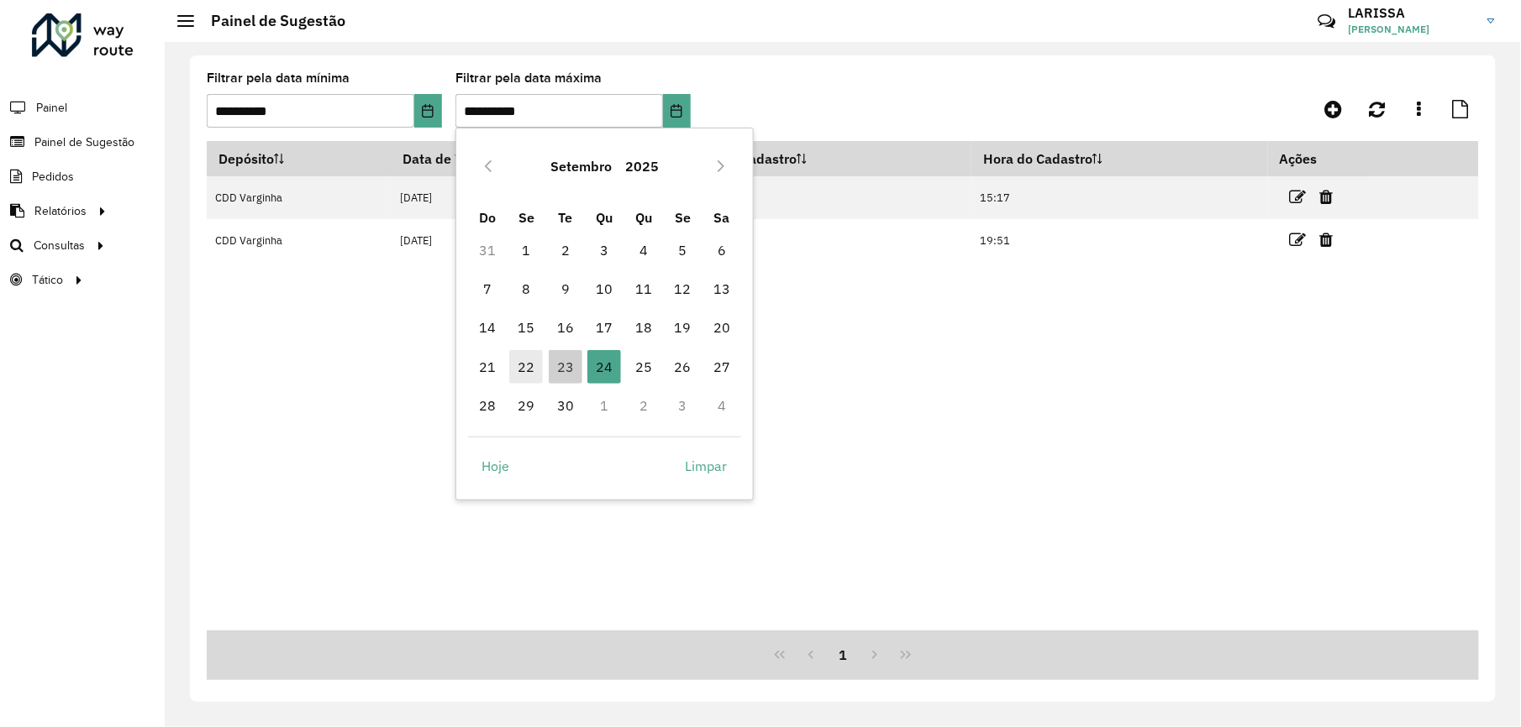
click at [512, 361] on span "22" at bounding box center [526, 367] width 34 height 34
type input "**********"
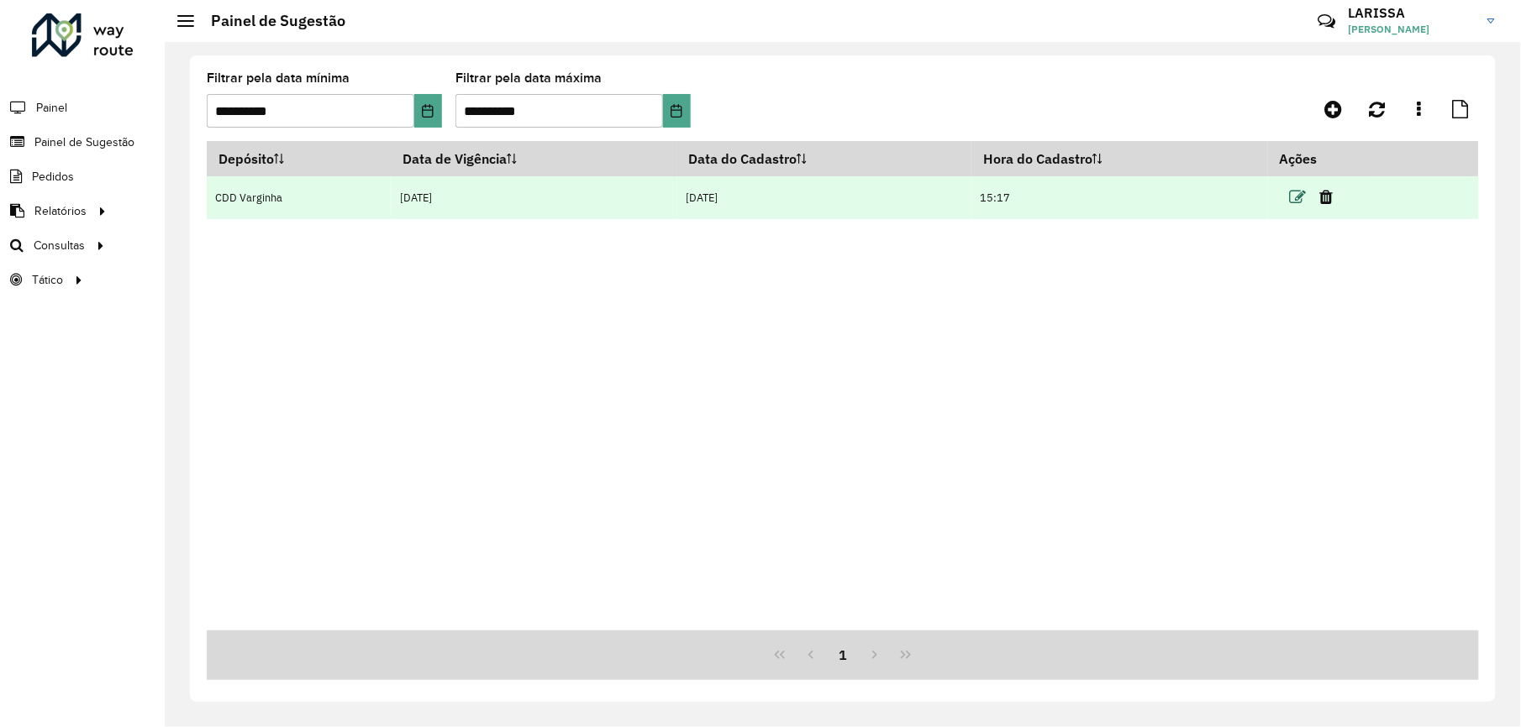
click at [1294, 192] on icon at bounding box center [1297, 197] width 17 height 17
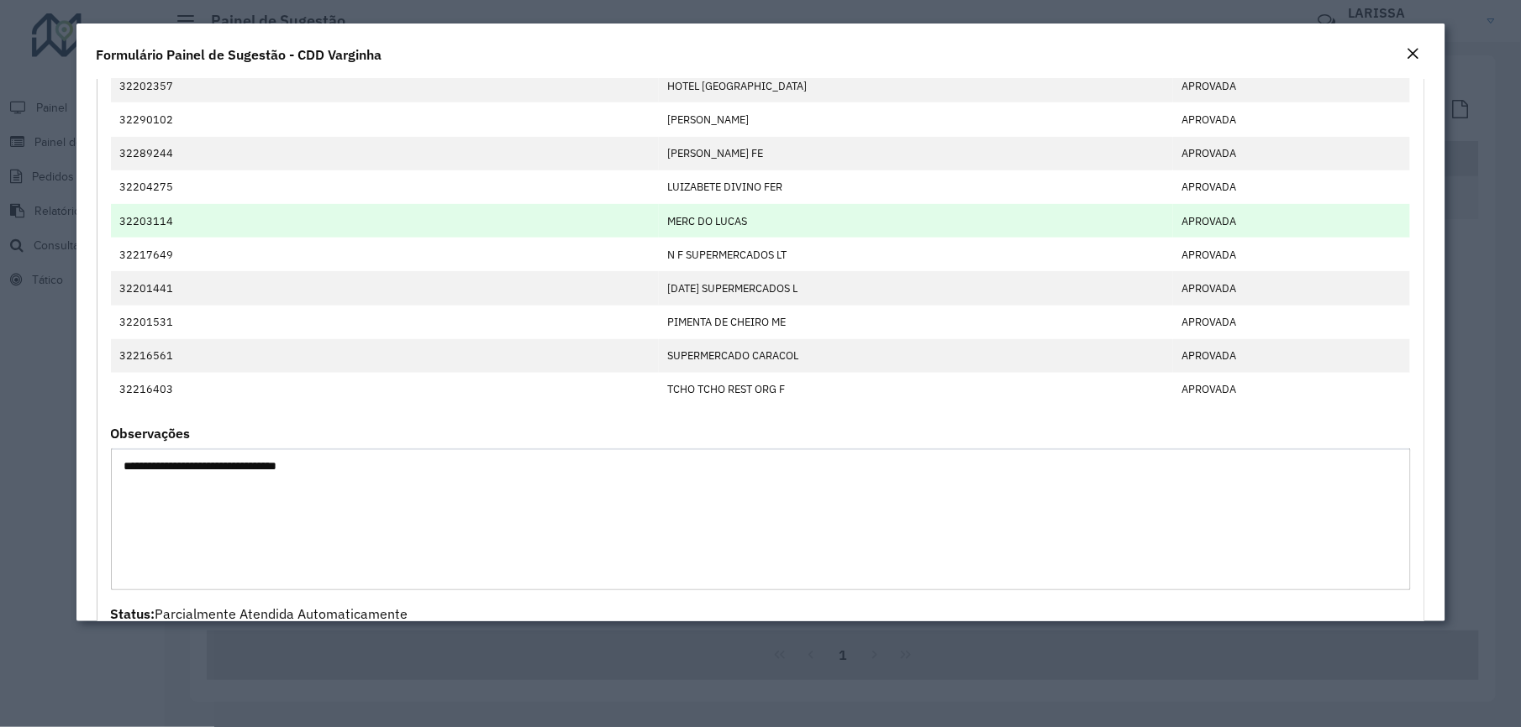
scroll to position [112, 0]
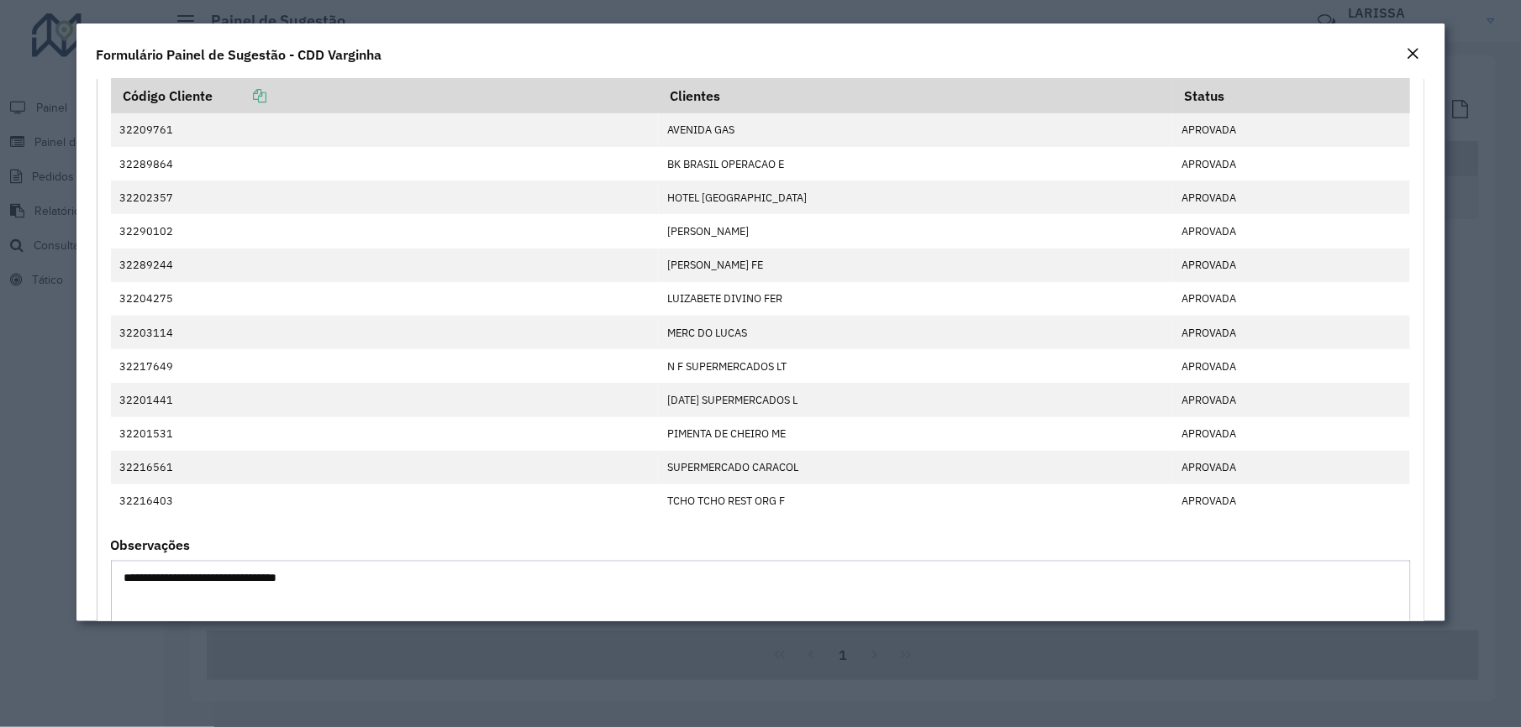
click at [1410, 45] on div "Close" at bounding box center [1412, 55] width 13 height 20
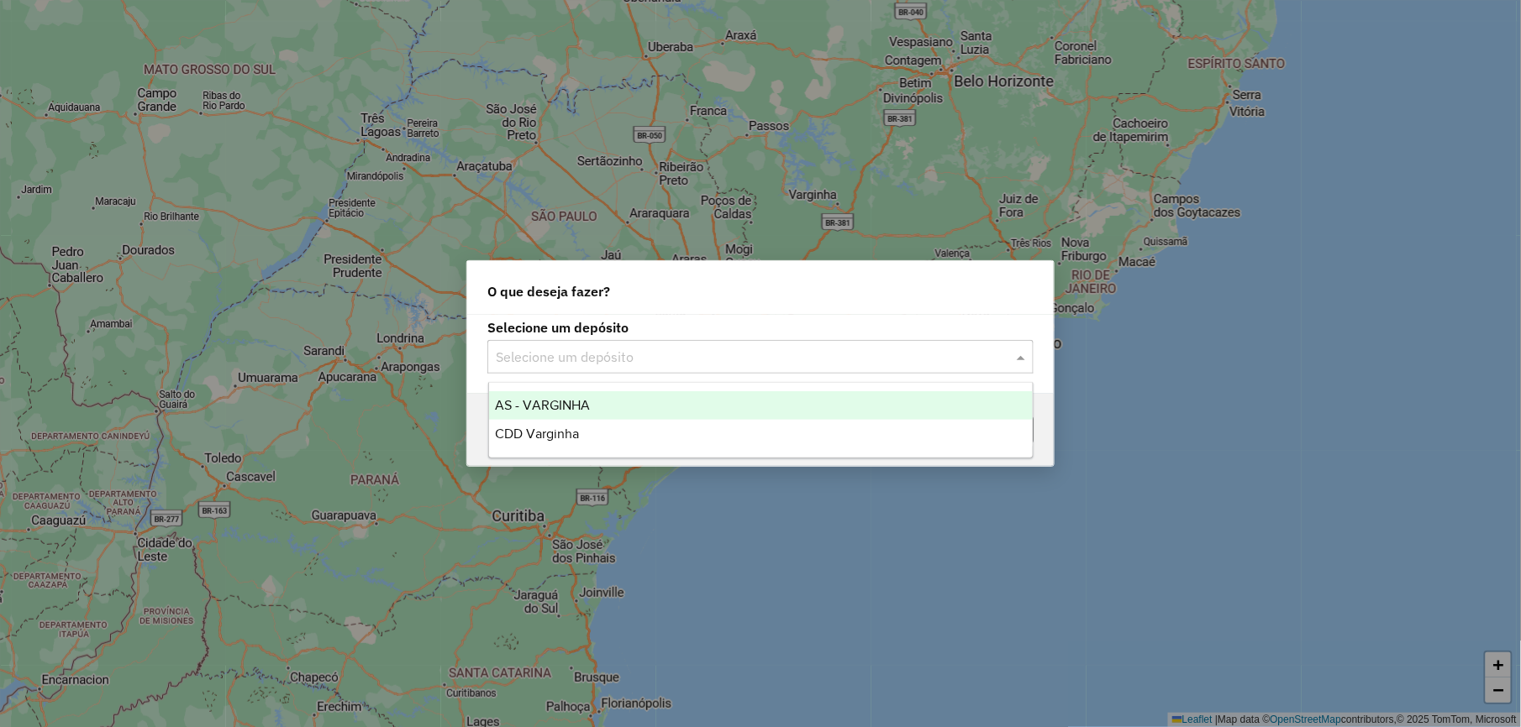
click at [805, 368] on div "Selecione um depósito" at bounding box center [760, 357] width 546 height 34
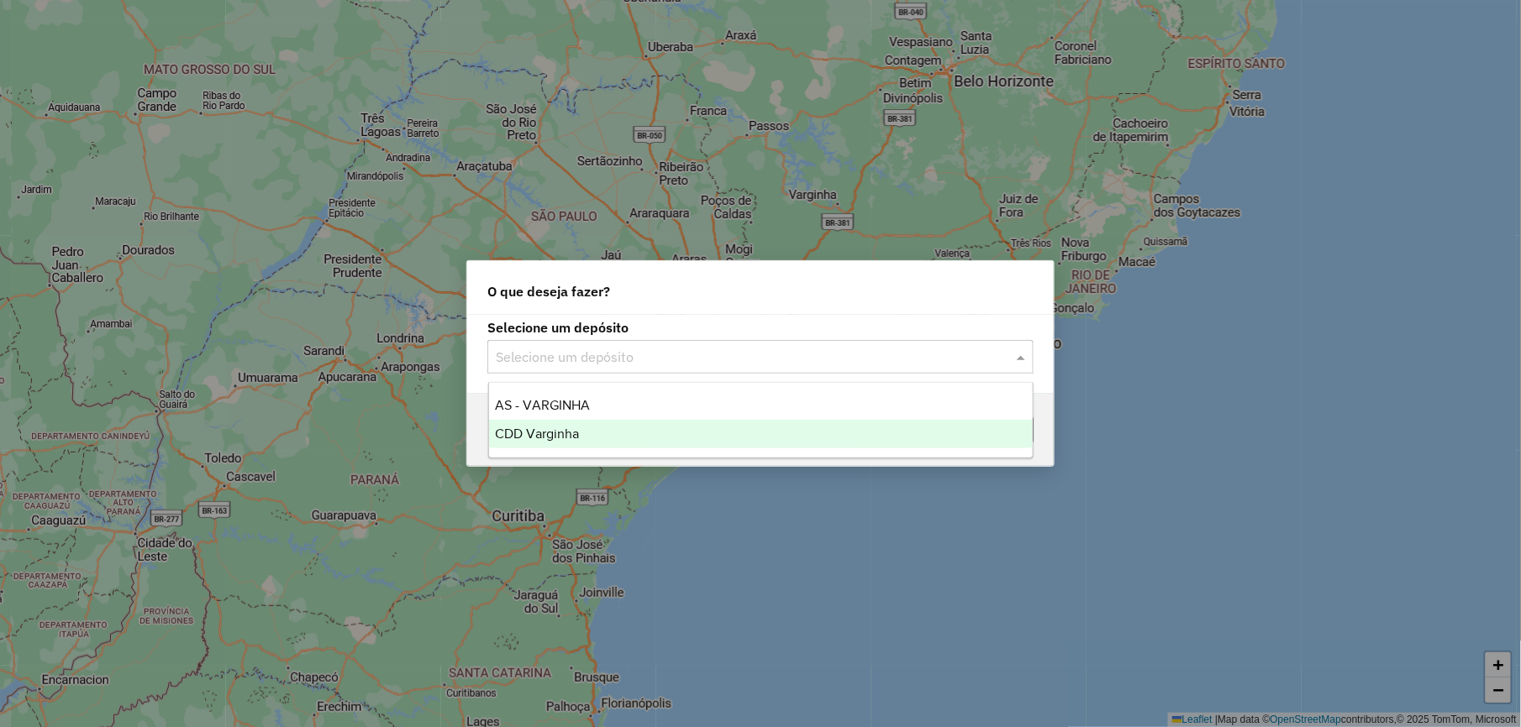
click at [760, 428] on div "CDD Varginha" at bounding box center [761, 434] width 544 height 29
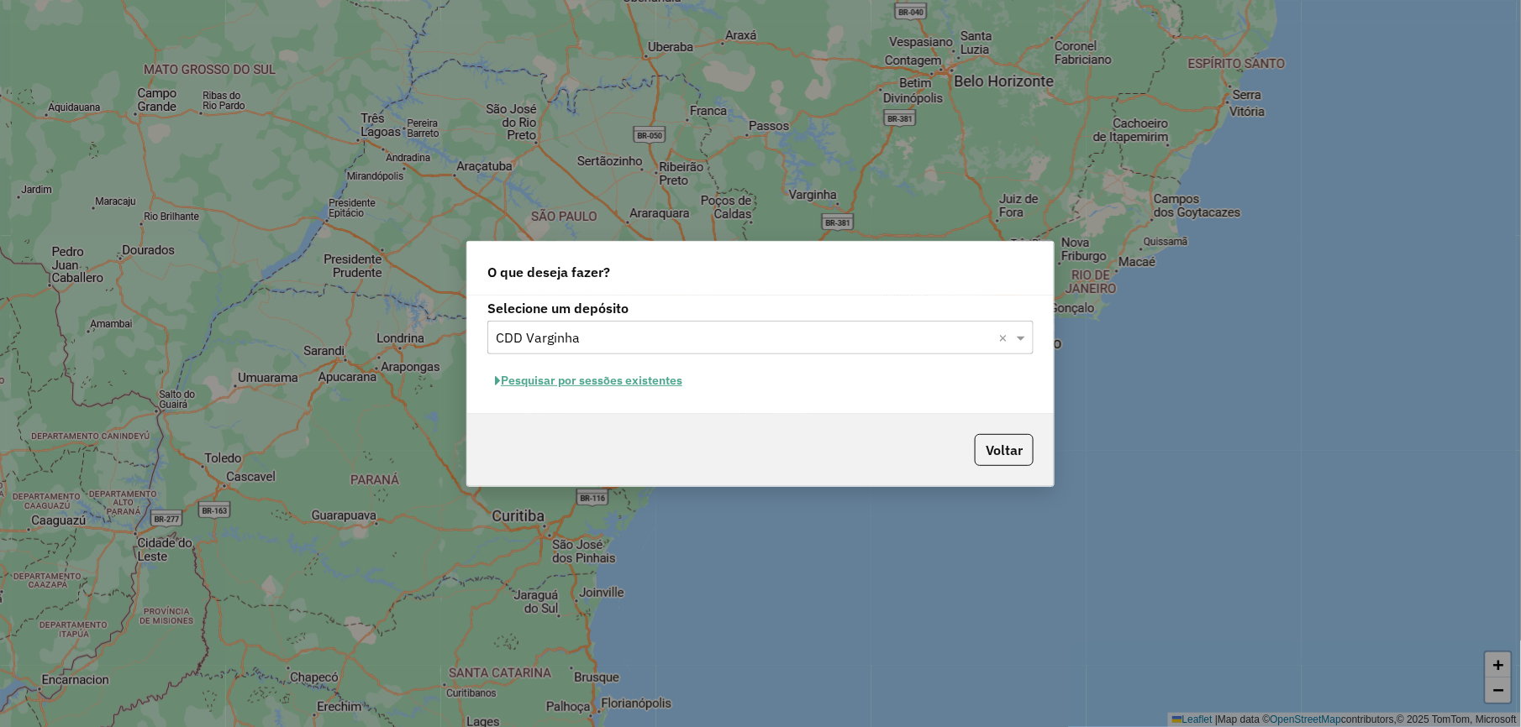
click at [647, 390] on button "Pesquisar por sessões existentes" at bounding box center [588, 381] width 202 height 26
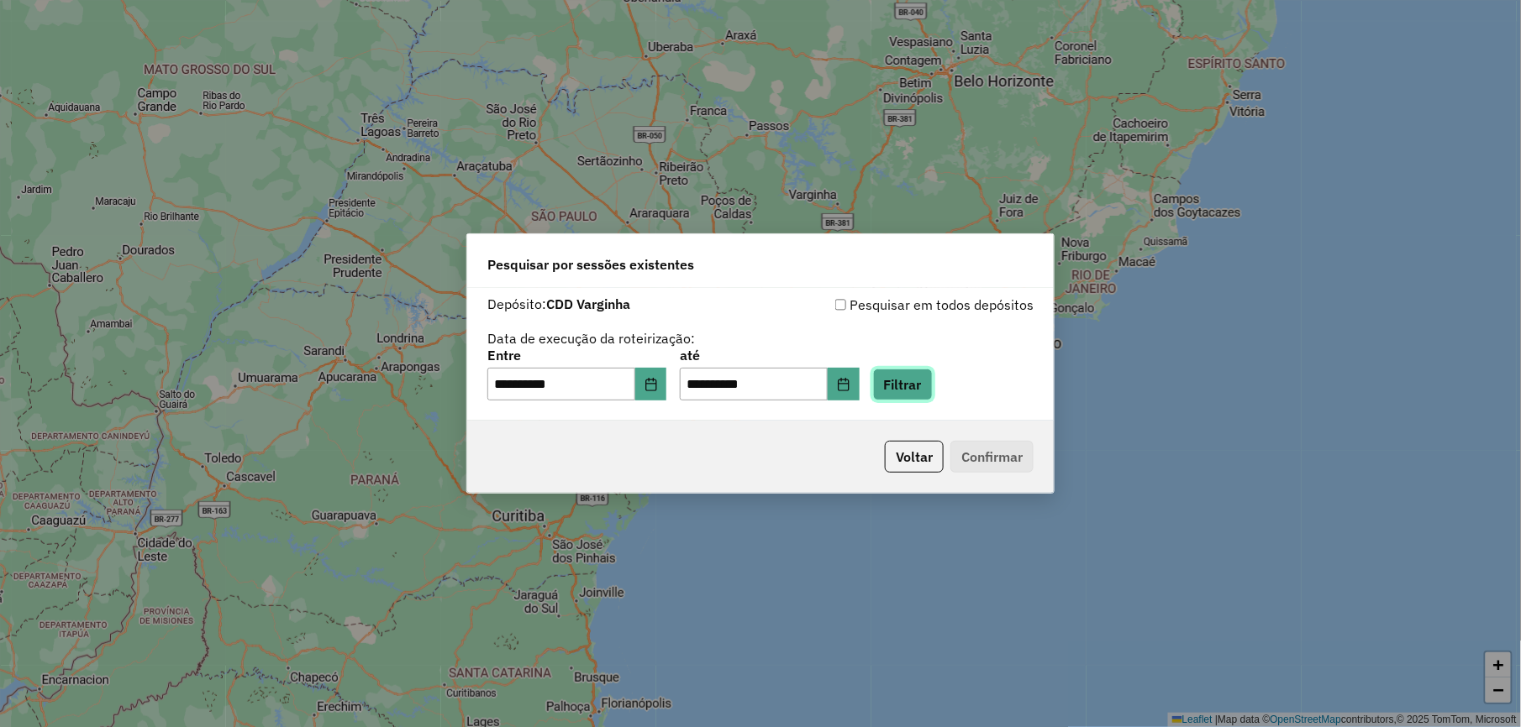
click at [922, 377] on button "Filtrar" at bounding box center [903, 385] width 60 height 32
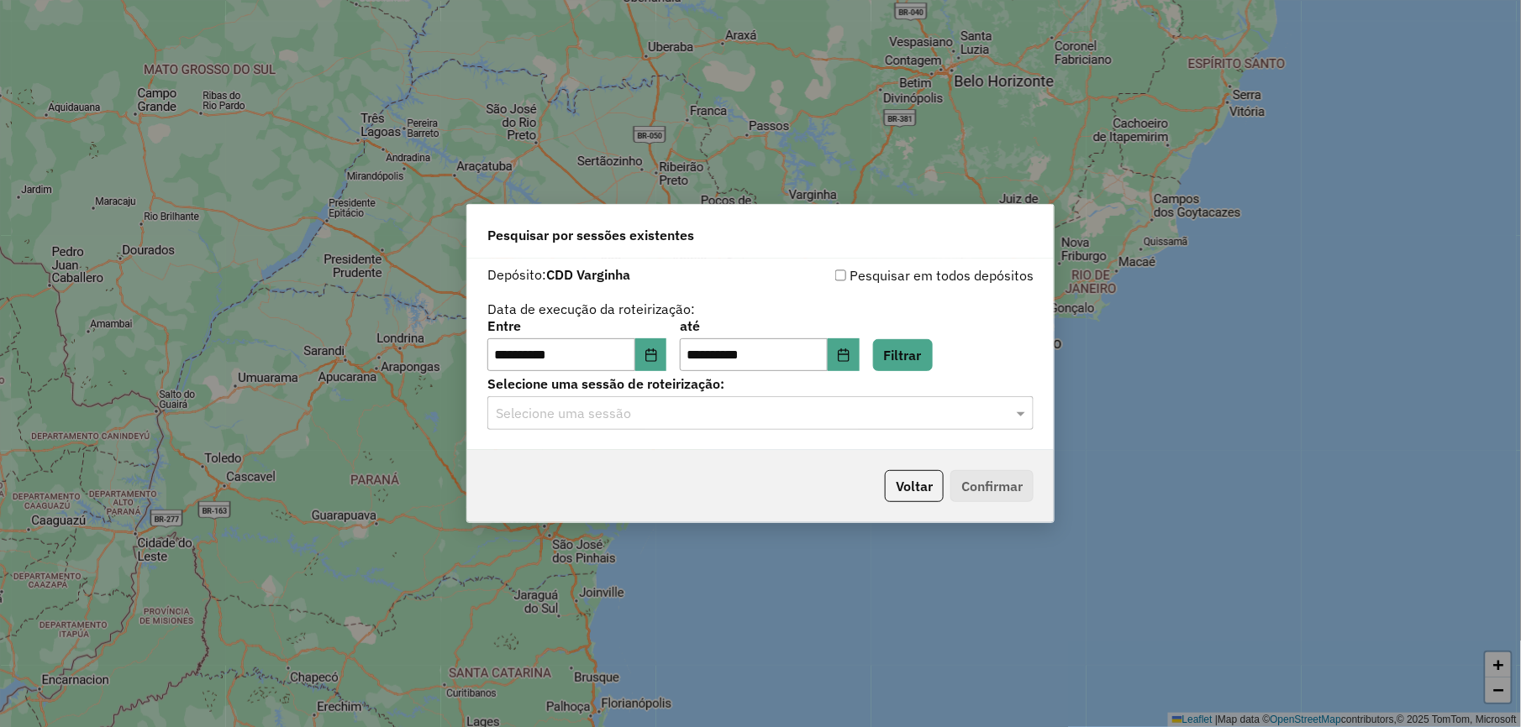
click at [999, 418] on div at bounding box center [760, 413] width 546 height 22
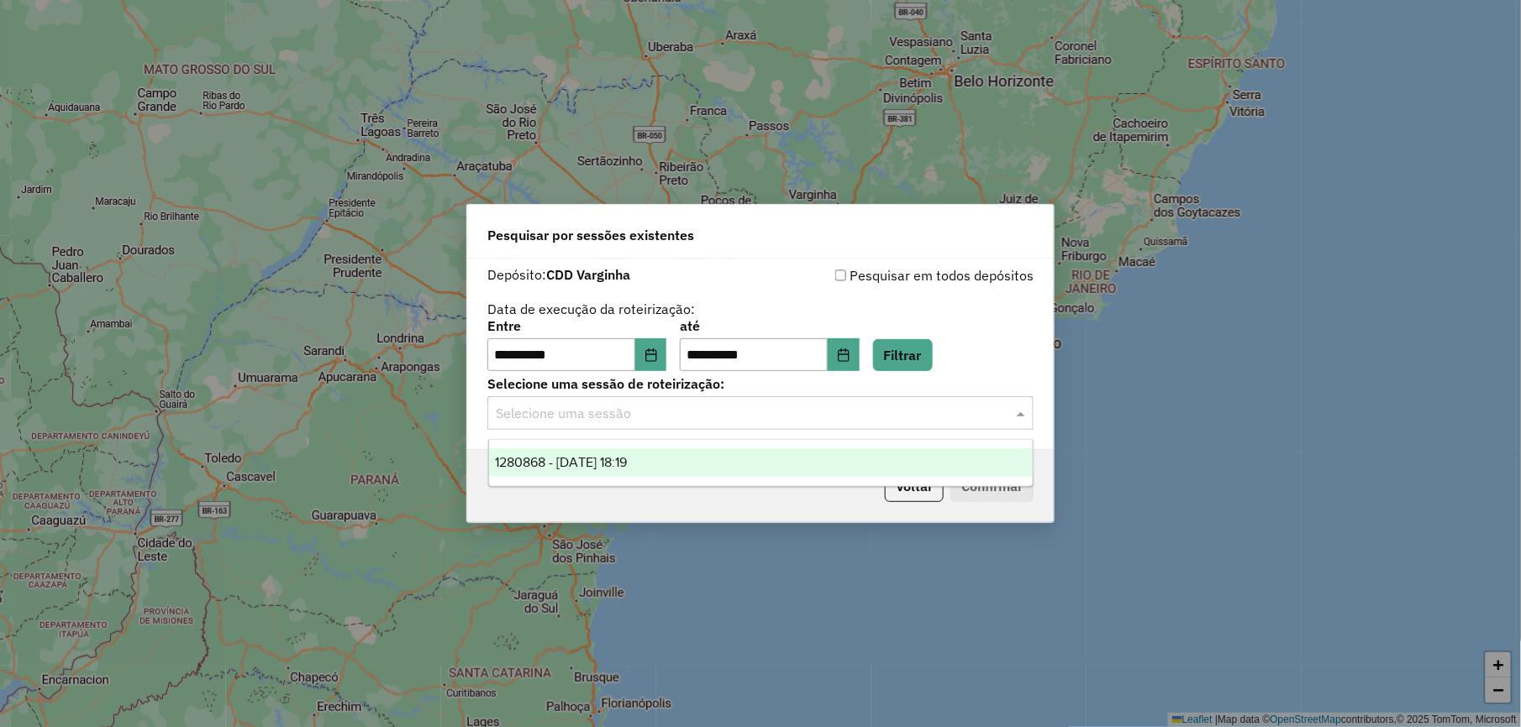
click at [743, 461] on div "1280868 - 23/09/2025 18:19" at bounding box center [761, 463] width 544 height 29
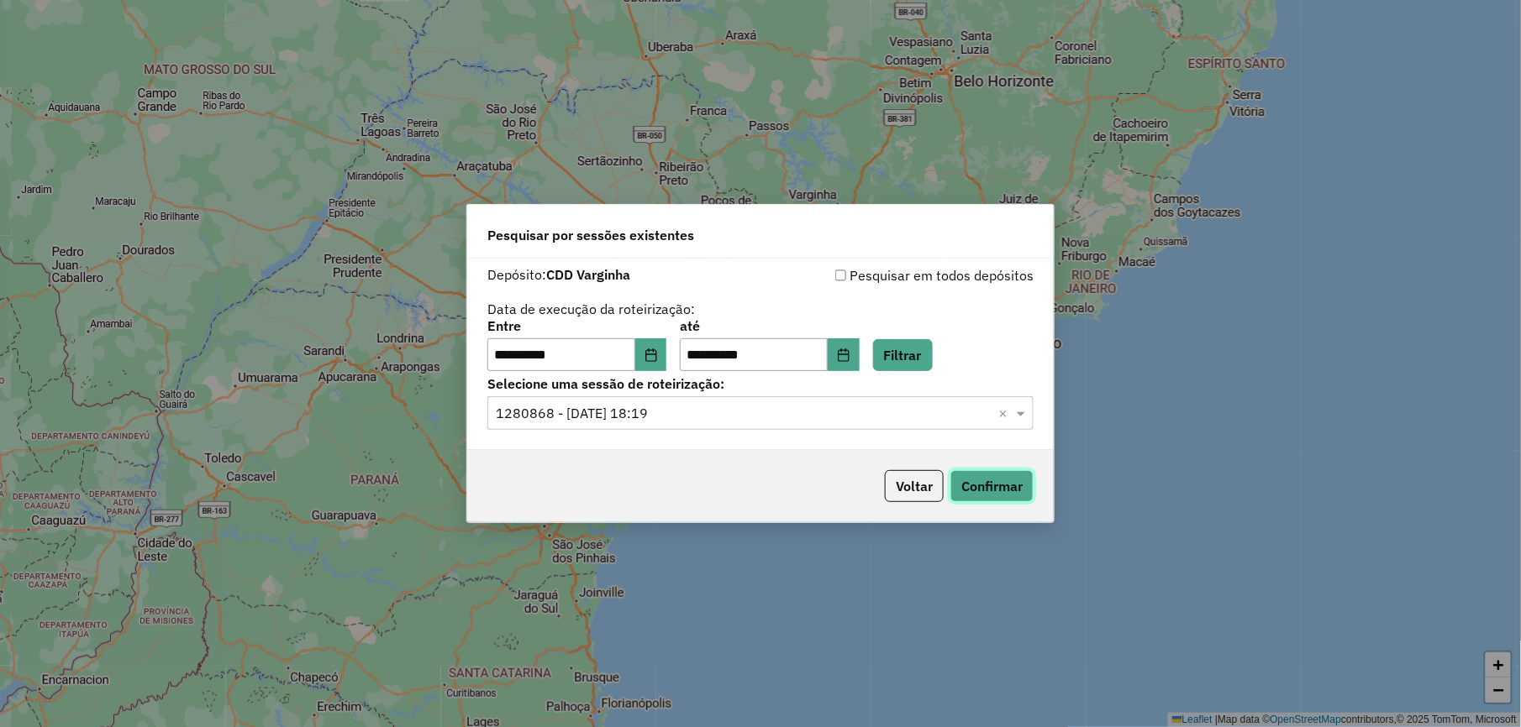
click at [986, 485] on button "Confirmar" at bounding box center [991, 486] width 83 height 32
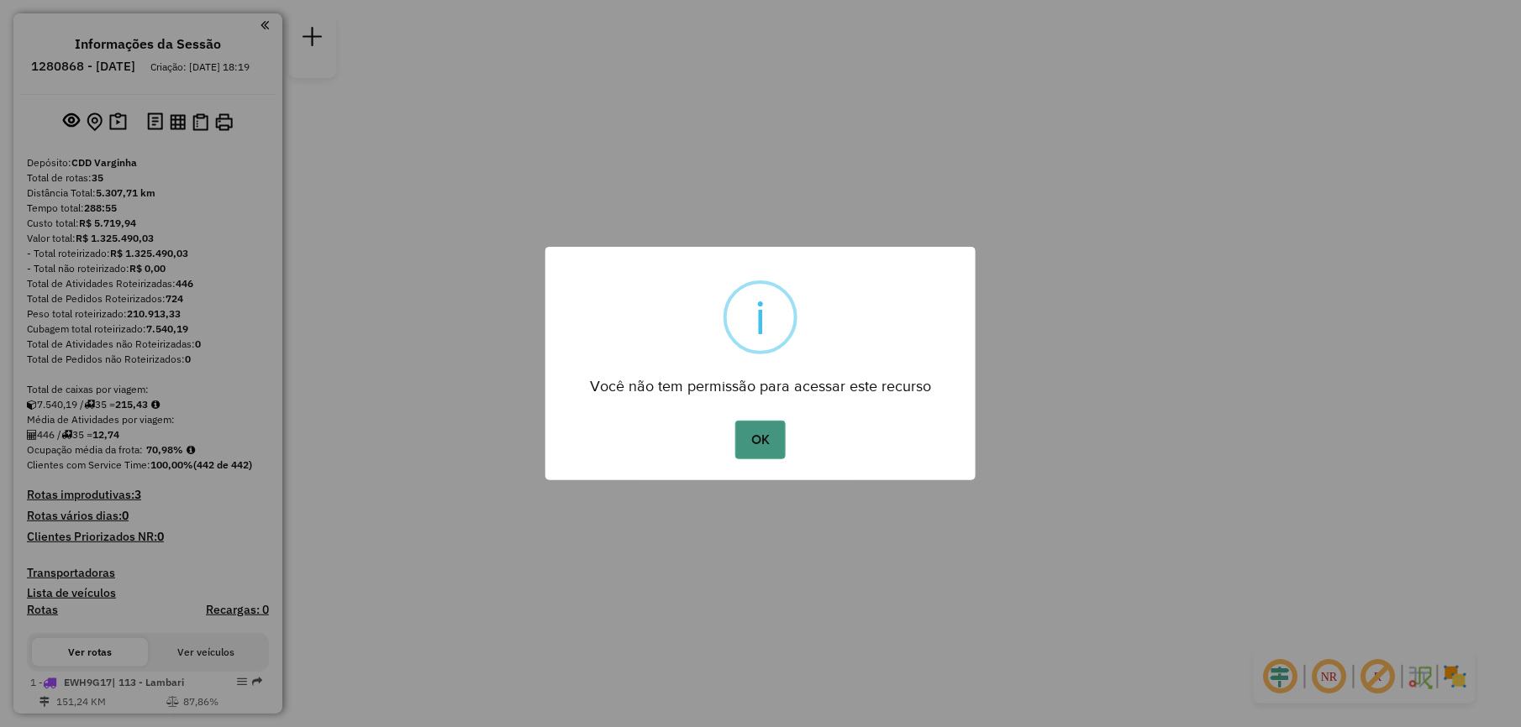
click at [754, 442] on button "OK" at bounding box center [760, 440] width 50 height 39
